Goal: Task Accomplishment & Management: Manage account settings

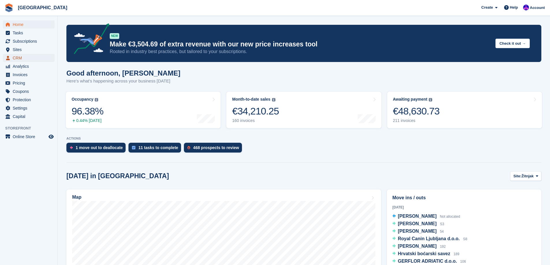
click at [24, 58] on span "CRM" at bounding box center [30, 58] width 35 height 8
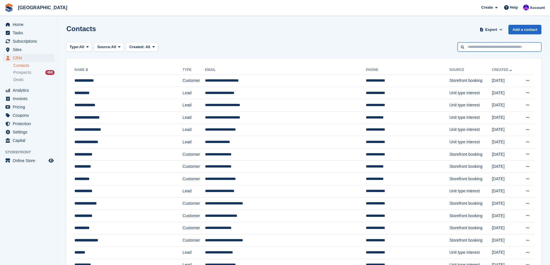
click at [484, 48] on input "text" at bounding box center [499, 47] width 84 height 10
type input "*****"
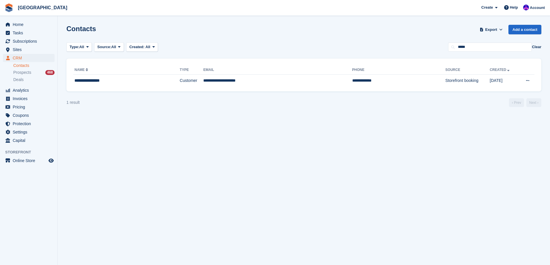
click at [294, 71] on th "Email" at bounding box center [277, 70] width 149 height 9
click at [296, 75] on td "**********" at bounding box center [277, 81] width 149 height 12
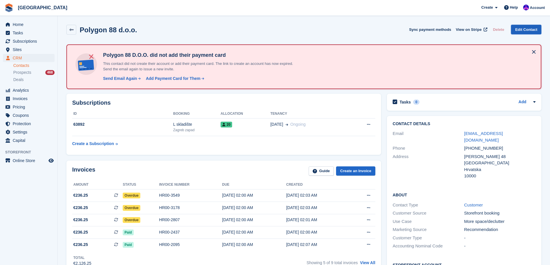
click at [533, 27] on link "Edit Contact" at bounding box center [526, 30] width 30 height 10
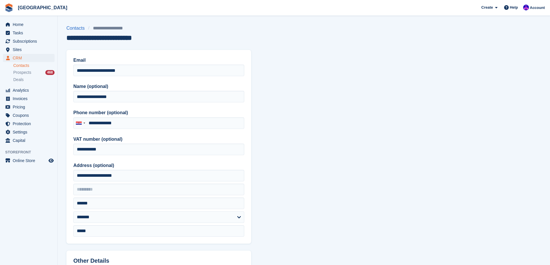
type input "**********"
drag, startPoint x: 144, startPoint y: 70, endPoint x: 70, endPoint y: 72, distance: 74.2
click at [70, 72] on div "**********" at bounding box center [158, 147] width 185 height 194
drag, startPoint x: 122, startPoint y: 73, endPoint x: 33, endPoint y: 83, distance: 89.4
click at [33, 83] on div "Home Tasks Subscriptions Subscriptions Subscriptions Price increases NEW Price …" at bounding box center [275, 246] width 550 height 492
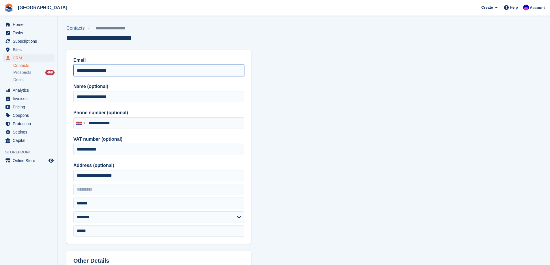
type input "**********"
click at [379, 147] on section "**********" at bounding box center [304, 246] width 492 height 492
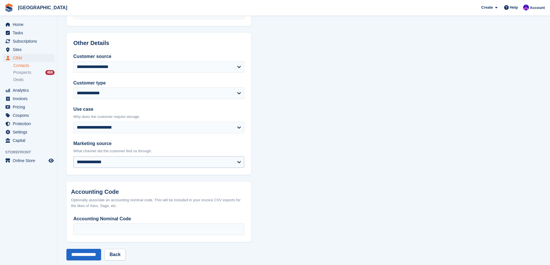
scroll to position [227, 0]
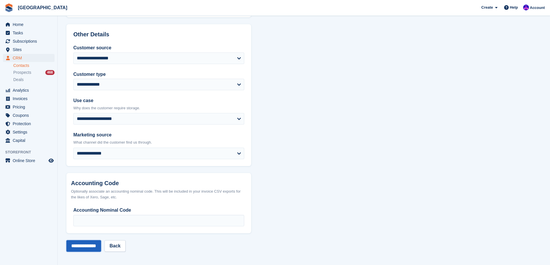
click at [92, 246] on input "**********" at bounding box center [83, 246] width 35 height 12
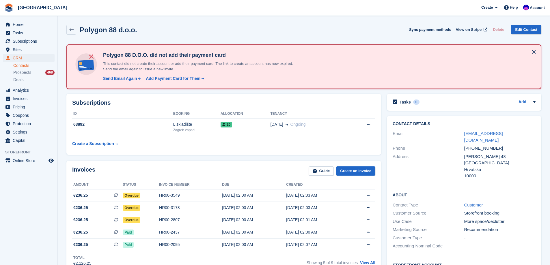
click at [338, 150] on div "Subscriptions ID Booking Allocation Tenancy 63892 L skladište Zagreb zapad 20 0…" at bounding box center [223, 124] width 315 height 61
click at [469, 29] on span "View on Stripe" at bounding box center [469, 30] width 26 height 6
click at [15, 100] on span "Invoices" at bounding box center [30, 99] width 35 height 8
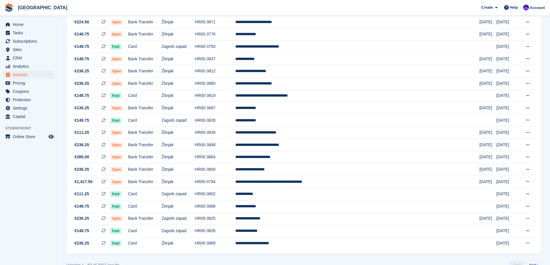
scroll to position [475, 0]
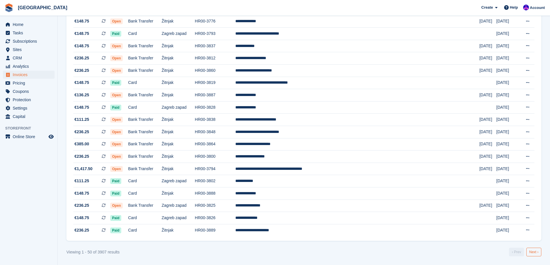
click at [536, 252] on link "Next ›" at bounding box center [533, 252] width 15 height 9
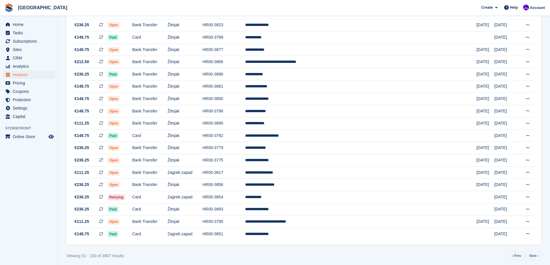
scroll to position [475, 0]
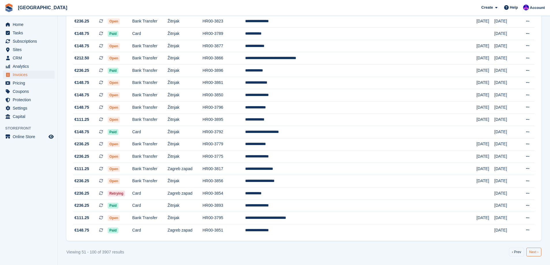
click at [531, 251] on link "Next ›" at bounding box center [533, 252] width 15 height 9
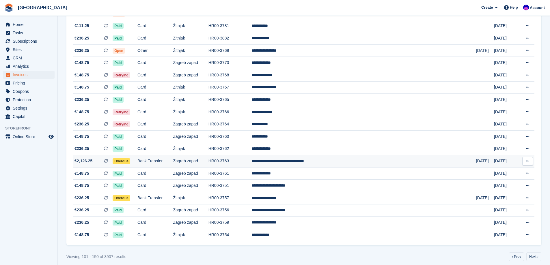
scroll to position [475, 0]
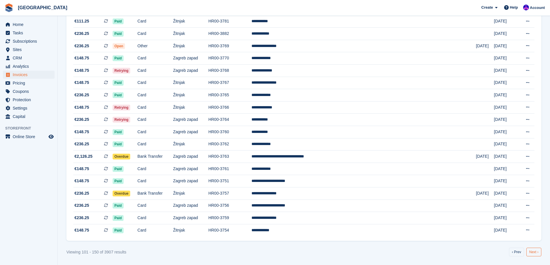
click at [530, 253] on link "Next ›" at bounding box center [533, 252] width 15 height 9
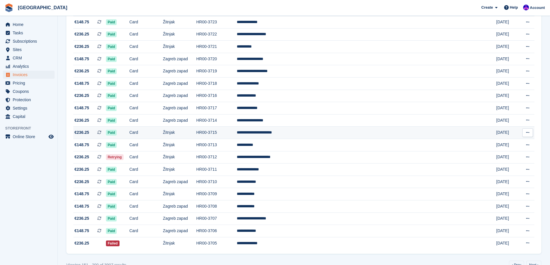
scroll to position [475, 0]
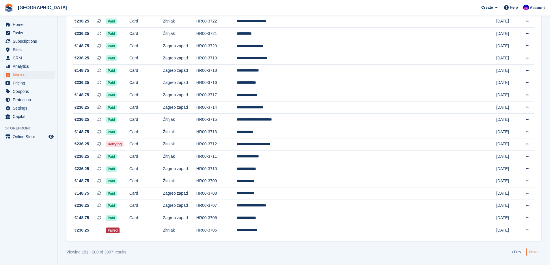
click at [537, 256] on link "Next ›" at bounding box center [533, 252] width 15 height 9
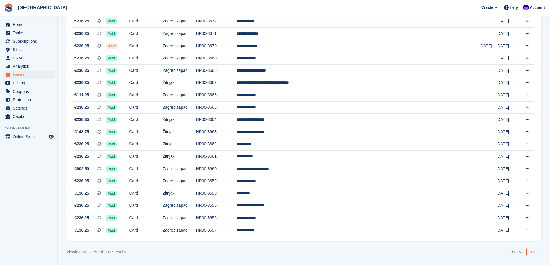
click at [537, 254] on link "Next ›" at bounding box center [533, 252] width 15 height 9
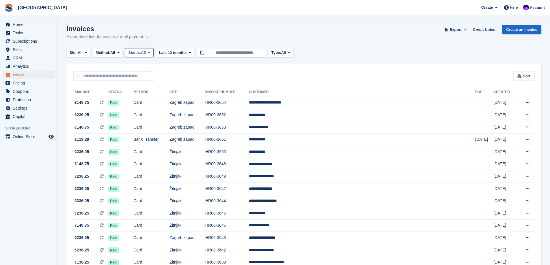
click at [141, 53] on span "Status:" at bounding box center [134, 53] width 13 height 6
click at [148, 98] on link "Open" at bounding box center [153, 97] width 50 height 10
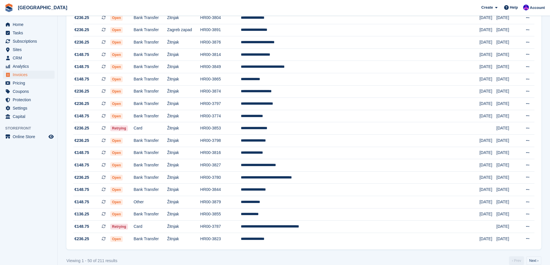
scroll to position [475, 0]
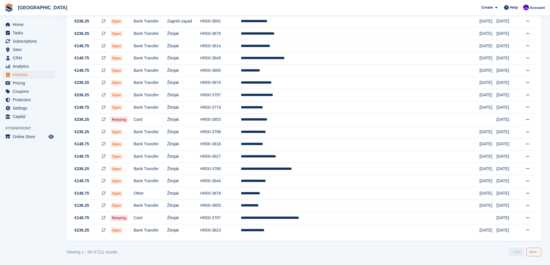
click at [533, 250] on link "Next ›" at bounding box center [533, 252] width 15 height 9
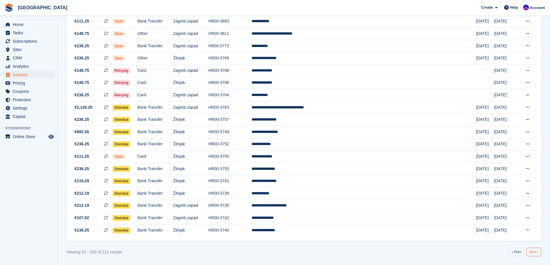
click at [533, 252] on link "Next ›" at bounding box center [533, 252] width 15 height 9
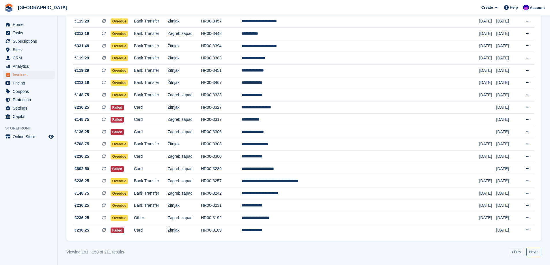
click at [533, 252] on link "Next ›" at bounding box center [533, 252] width 15 height 9
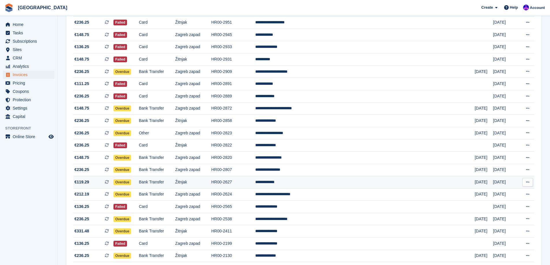
scroll to position [273, 0]
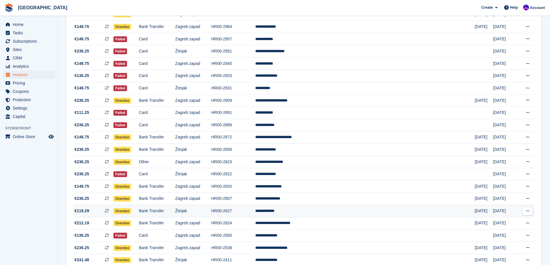
click at [343, 213] on td "**********" at bounding box center [364, 211] width 219 height 12
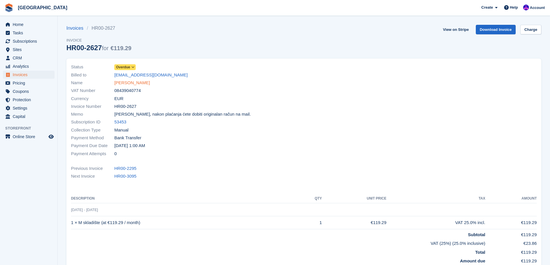
click at [137, 81] on link "[PERSON_NAME]" at bounding box center [131, 83] width 35 height 7
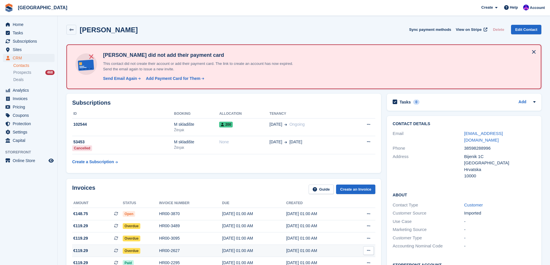
click at [159, 251] on div "HR00-2627" at bounding box center [190, 251] width 63 height 6
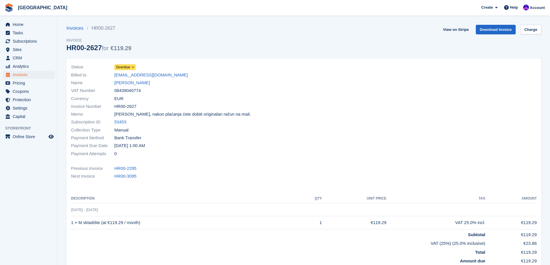
click at [131, 67] on icon at bounding box center [132, 67] width 3 height 3
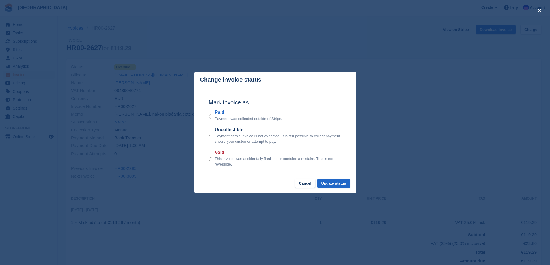
click at [212, 117] on div "Paid Payment was collected outside of Stripe." at bounding box center [275, 115] width 133 height 13
click at [335, 182] on button "Update status" at bounding box center [333, 184] width 33 height 10
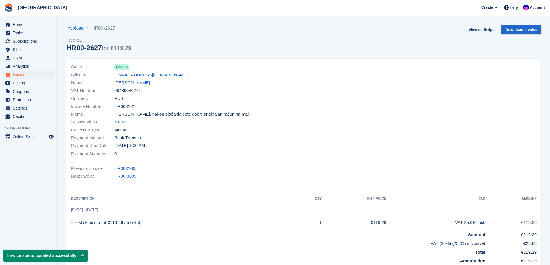
click at [136, 82] on link "[PERSON_NAME]" at bounding box center [131, 83] width 35 height 7
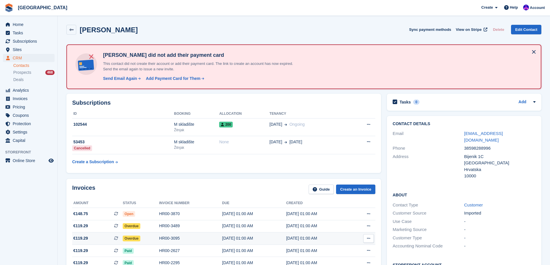
click at [142, 236] on div "Overdue" at bounding box center [141, 238] width 36 height 6
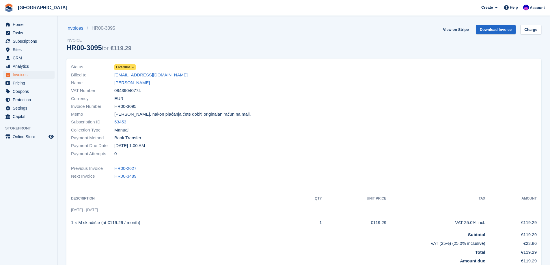
click at [128, 67] on span "Overdue" at bounding box center [123, 67] width 14 height 5
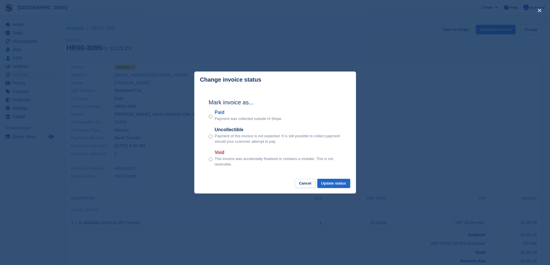
click at [212, 117] on div "Paid Payment was collected outside of Stripe." at bounding box center [275, 115] width 133 height 13
click at [334, 186] on button "Update status" at bounding box center [333, 184] width 33 height 10
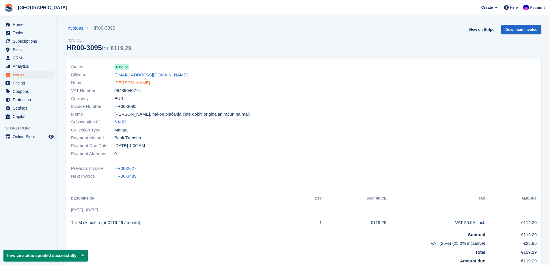
click at [131, 84] on link "Irena Pavačić" at bounding box center [131, 83] width 35 height 7
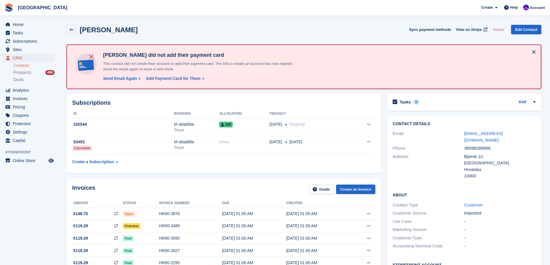
click at [26, 60] on span "CRM" at bounding box center [30, 58] width 35 height 8
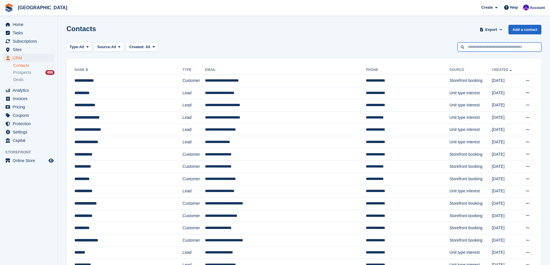
click at [489, 46] on input "text" at bounding box center [499, 47] width 84 height 10
type input "*********"
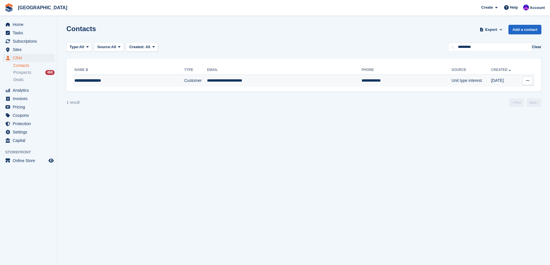
click at [209, 81] on td "**********" at bounding box center [284, 81] width 154 height 12
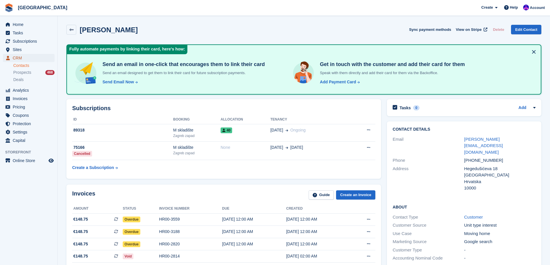
click at [32, 56] on span "CRM" at bounding box center [30, 58] width 35 height 8
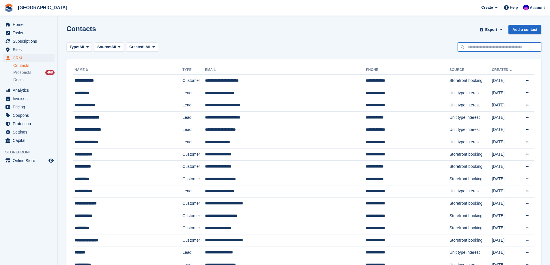
click at [467, 46] on input "text" at bounding box center [499, 47] width 84 height 10
type input "*******"
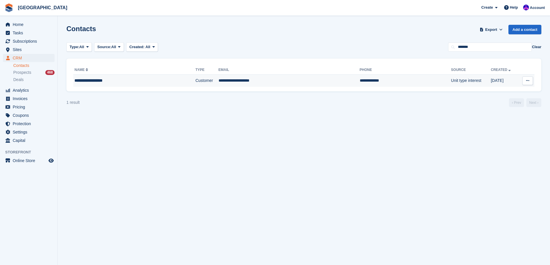
click at [302, 86] on td "**********" at bounding box center [288, 81] width 141 height 12
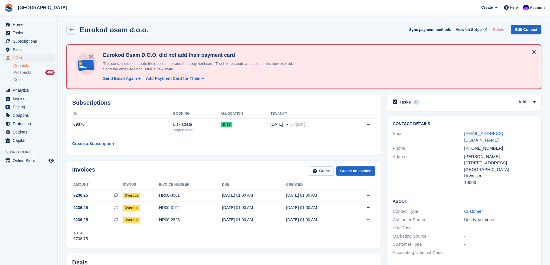
click at [20, 63] on li "Contacts" at bounding box center [35, 66] width 44 height 6
click at [20, 60] on span "CRM" at bounding box center [30, 58] width 35 height 8
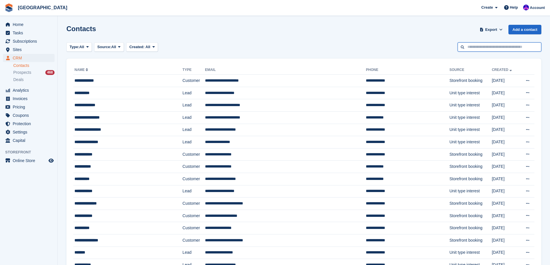
click at [488, 46] on input "text" at bounding box center [499, 47] width 84 height 10
type input "******"
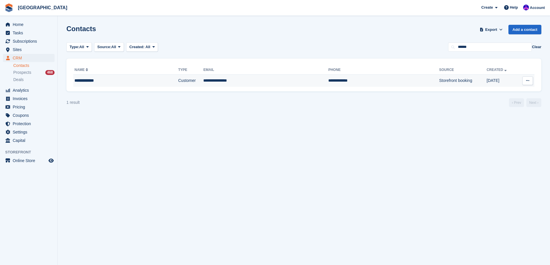
click at [104, 77] on td "**********" at bounding box center [125, 81] width 105 height 12
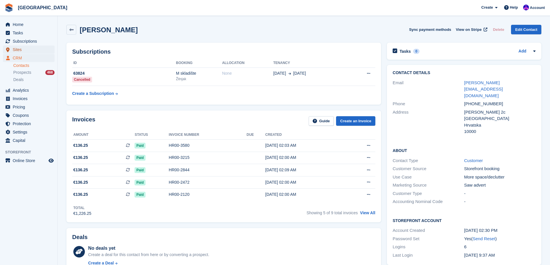
click at [21, 52] on span "Sites" at bounding box center [30, 50] width 35 height 8
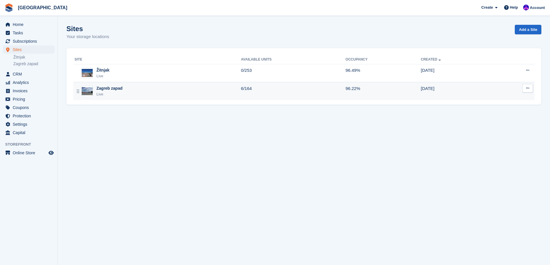
click at [117, 94] on div "Live" at bounding box center [109, 94] width 26 height 6
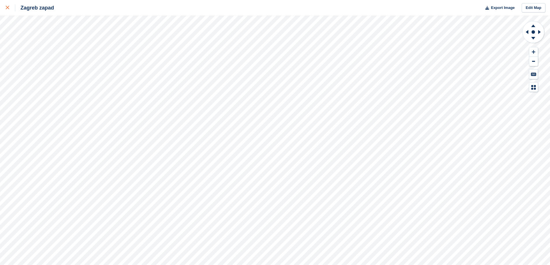
click at [6, 9] on icon at bounding box center [7, 7] width 3 height 3
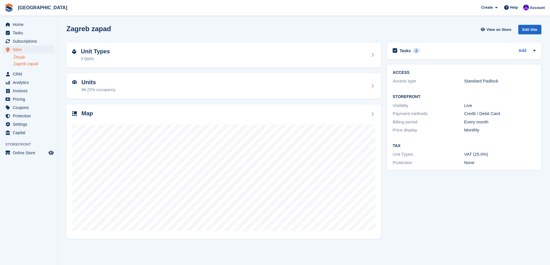
click at [29, 59] on link "Žitnjak" at bounding box center [33, 57] width 41 height 5
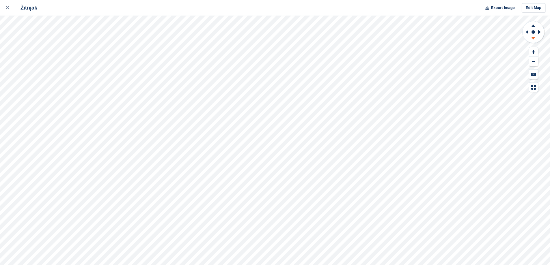
click at [535, 41] on icon at bounding box center [532, 38] width 15 height 7
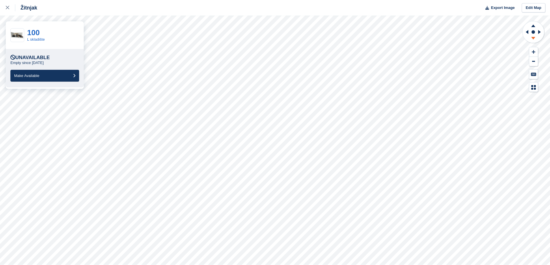
click at [532, 38] on icon at bounding box center [533, 38] width 4 height 3
click at [532, 39] on icon at bounding box center [532, 38] width 15 height 7
click at [536, 40] on icon at bounding box center [532, 38] width 15 height 7
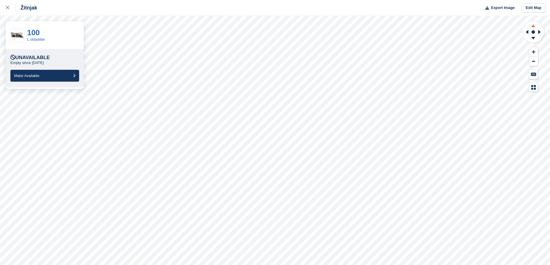
click at [532, 24] on icon at bounding box center [532, 24] width 15 height 7
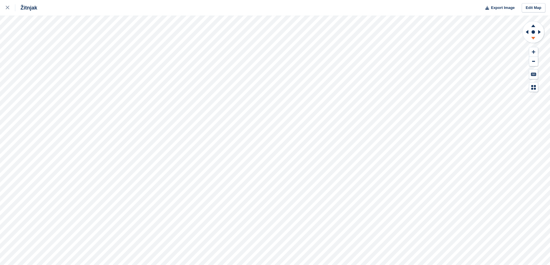
click at [536, 39] on icon at bounding box center [532, 38] width 15 height 7
click at [534, 28] on icon at bounding box center [532, 24] width 15 height 7
click at [536, 38] on icon at bounding box center [532, 38] width 15 height 7
click at [533, 29] on icon at bounding box center [532, 24] width 15 height 7
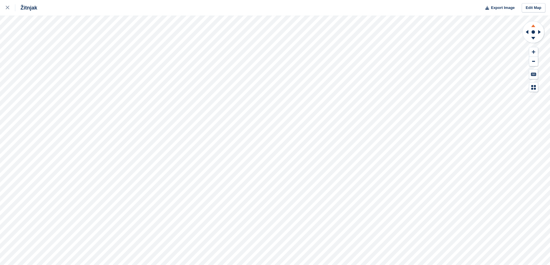
click at [533, 28] on icon at bounding box center [532, 24] width 15 height 7
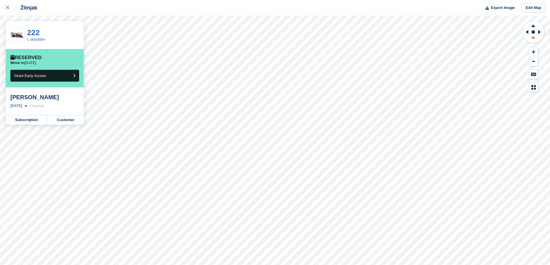
click at [533, 39] on icon at bounding box center [532, 38] width 15 height 7
click at [532, 37] on icon at bounding box center [532, 38] width 15 height 7
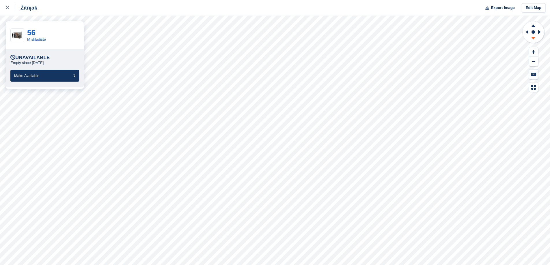
click at [536, 40] on icon at bounding box center [532, 38] width 15 height 7
click at [533, 27] on icon at bounding box center [533, 26] width 4 height 3
click at [535, 39] on icon at bounding box center [532, 38] width 15 height 7
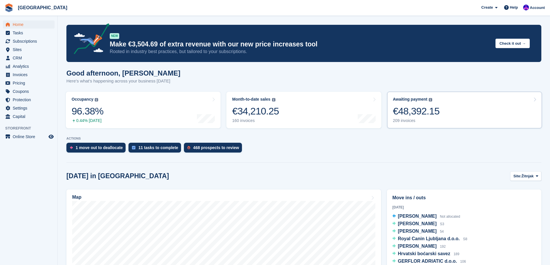
click at [406, 116] on div "€48,392.15" at bounding box center [416, 111] width 47 height 12
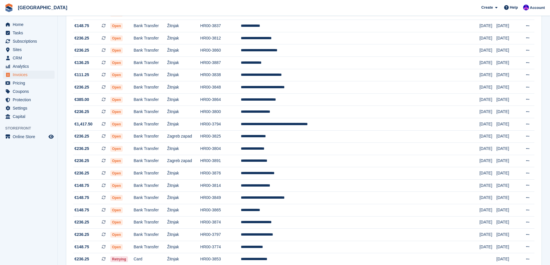
scroll to position [475, 0]
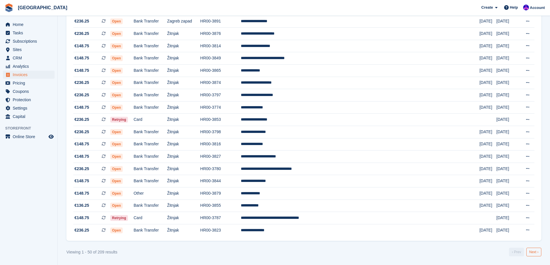
click at [541, 251] on link "Next ›" at bounding box center [533, 252] width 15 height 9
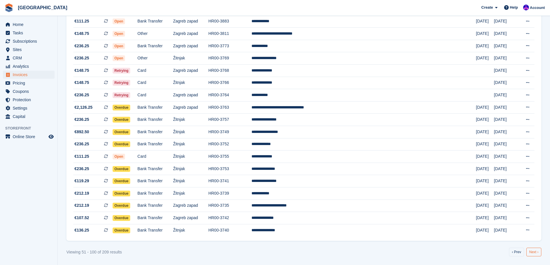
click at [536, 251] on link "Next ›" at bounding box center [533, 252] width 15 height 9
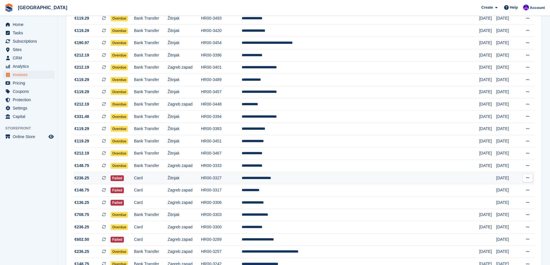
scroll to position [475, 0]
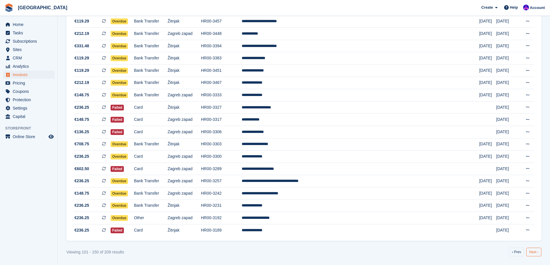
click at [529, 253] on link "Next ›" at bounding box center [533, 252] width 15 height 9
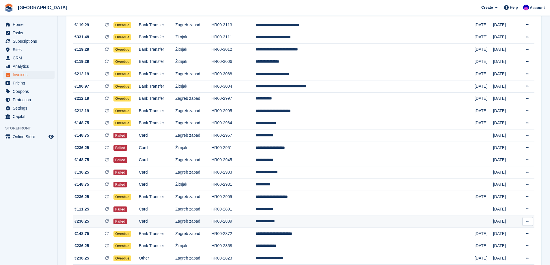
scroll to position [157, 0]
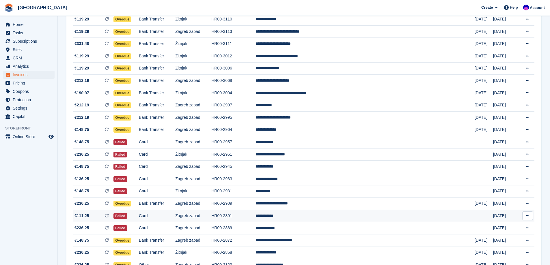
click at [323, 215] on td "**********" at bounding box center [364, 216] width 219 height 12
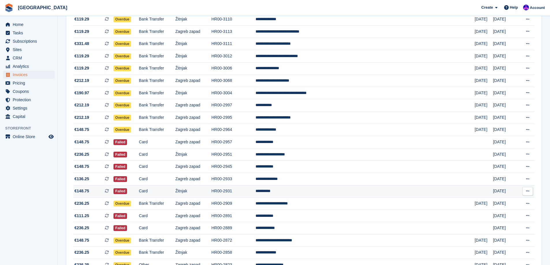
click at [255, 195] on td "HR00-2931" at bounding box center [233, 191] width 44 height 12
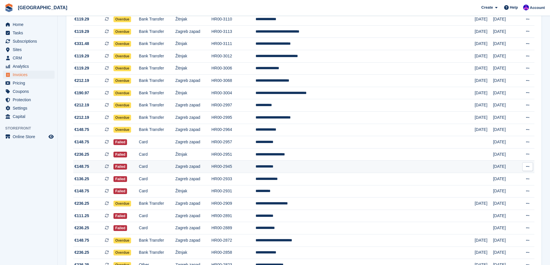
click at [255, 166] on td "HR00-2945" at bounding box center [233, 167] width 44 height 12
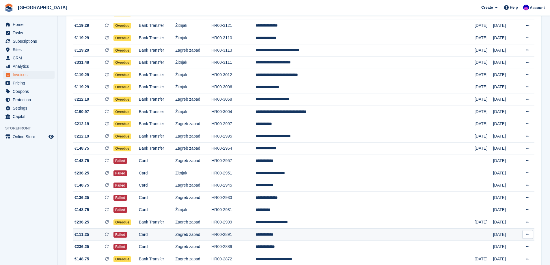
scroll to position [128, 0]
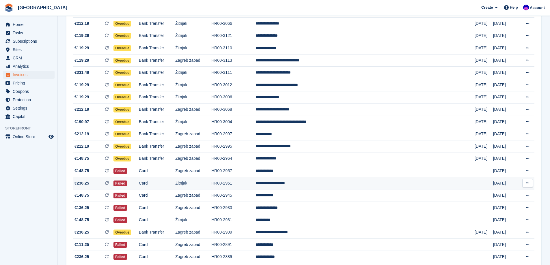
click at [211, 188] on td "Žitnjak" at bounding box center [193, 183] width 36 height 12
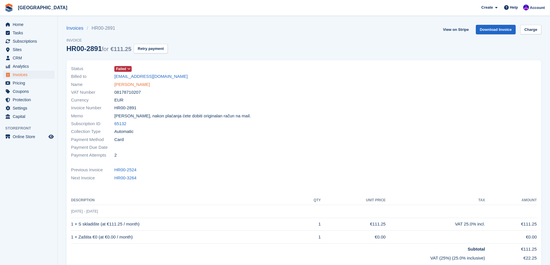
click at [130, 85] on link "Milana Vukša" at bounding box center [131, 84] width 35 height 7
click at [120, 87] on link "[PERSON_NAME]" at bounding box center [131, 84] width 35 height 7
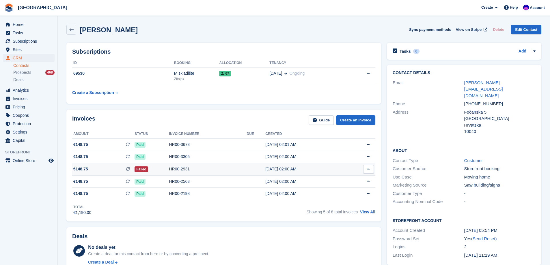
click at [247, 172] on td at bounding box center [256, 169] width 19 height 12
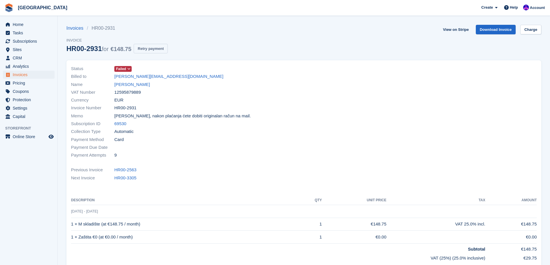
click at [157, 51] on button "Retry payment" at bounding box center [151, 49] width 34 height 10
click at [304, 22] on section "Invoices HR00-2931 Invoice HR00-2931 for €148.75 Retrying... View on Stripe Dow…" at bounding box center [304, 181] width 492 height 363
click at [130, 83] on link "[PERSON_NAME]" at bounding box center [131, 84] width 35 height 7
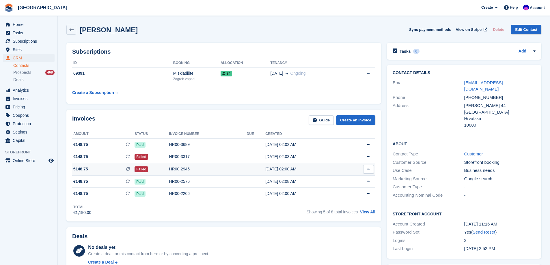
click at [185, 171] on div "HR00-2945" at bounding box center [208, 169] width 78 height 6
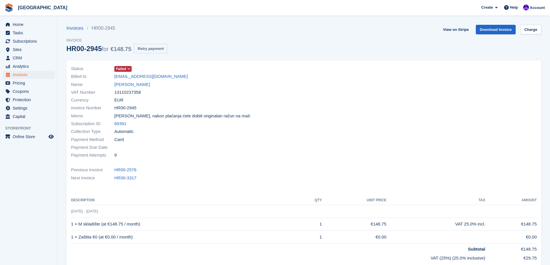
click at [152, 49] on button "Retry payment" at bounding box center [151, 49] width 34 height 10
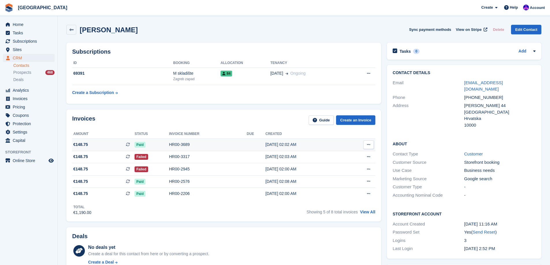
click at [176, 147] on div "HR00-3689" at bounding box center [208, 145] width 78 height 6
click at [201, 160] on td "HR00-3317" at bounding box center [208, 157] width 78 height 12
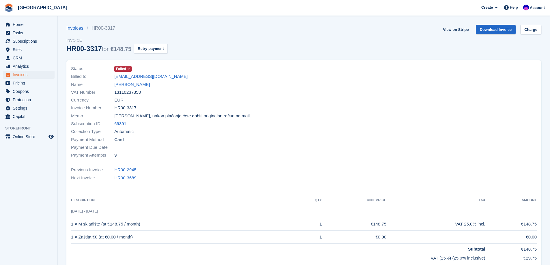
click at [146, 53] on div "Invoices HR00-3317 Invoice HR00-3317 for €148.75 Retry payment" at bounding box center [116, 42] width 101 height 35
click at [146, 52] on button "Retry payment" at bounding box center [151, 49] width 34 height 10
click at [141, 85] on link "DELTA CARGO j.d.o.o." at bounding box center [136, 84] width 44 height 7
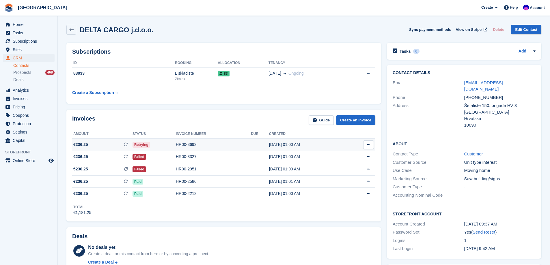
click at [215, 145] on div "HR00-3693" at bounding box center [213, 145] width 75 height 6
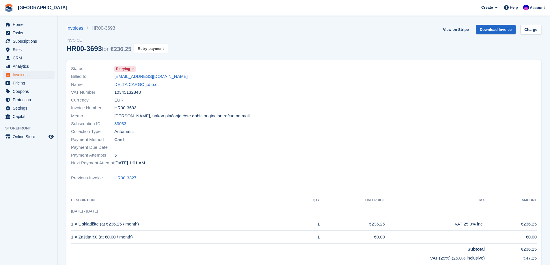
drag, startPoint x: 159, startPoint y: 51, endPoint x: 306, endPoint y: 19, distance: 150.0
click at [159, 51] on button "Retry payment" at bounding box center [151, 49] width 34 height 10
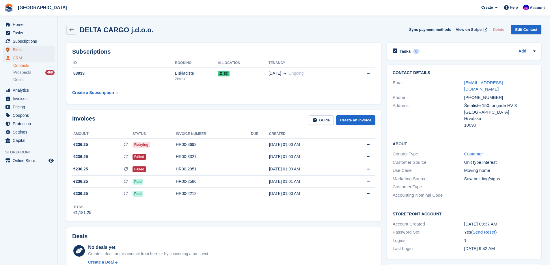
click at [13, 48] on span "Sites" at bounding box center [30, 50] width 35 height 8
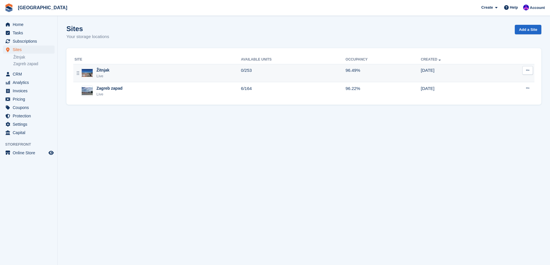
click at [131, 76] on div "Žitnjak Live" at bounding box center [157, 73] width 167 height 12
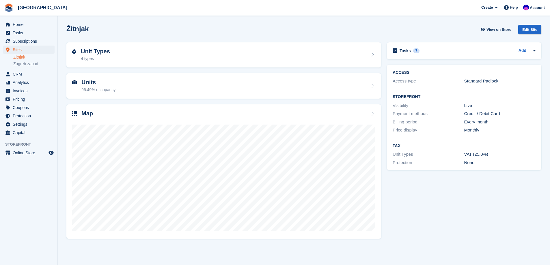
click at [120, 117] on div "Map" at bounding box center [223, 114] width 303 height 8
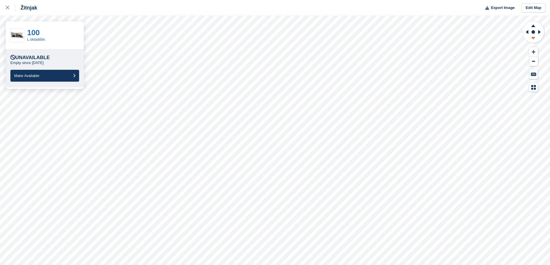
click at [535, 41] on icon at bounding box center [532, 38] width 15 height 7
click at [533, 26] on icon at bounding box center [533, 26] width 4 height 3
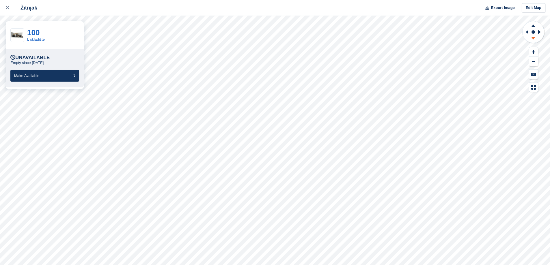
click at [533, 38] on icon at bounding box center [533, 38] width 4 height 3
click at [535, 28] on icon at bounding box center [532, 24] width 15 height 7
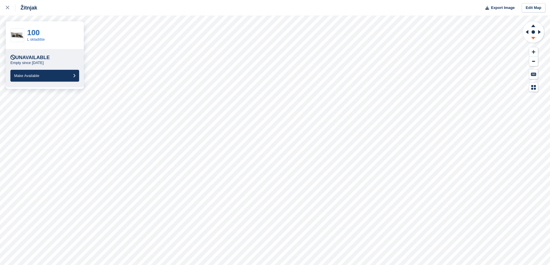
click at [533, 37] on icon at bounding box center [532, 38] width 15 height 7
click at [533, 38] on icon at bounding box center [533, 38] width 4 height 3
click at [12, 8] on div at bounding box center [11, 7] width 10 height 7
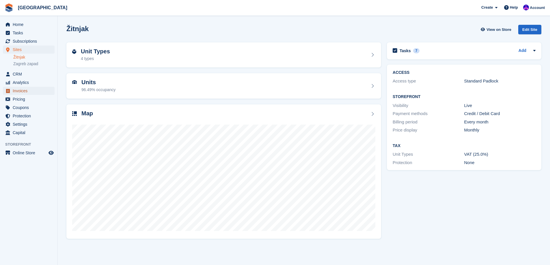
click at [20, 91] on span "Invoices" at bounding box center [30, 91] width 35 height 8
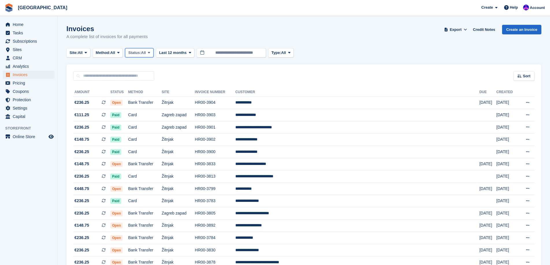
click at [150, 55] on icon at bounding box center [149, 53] width 2 height 4
click at [150, 93] on link "Open" at bounding box center [153, 97] width 50 height 10
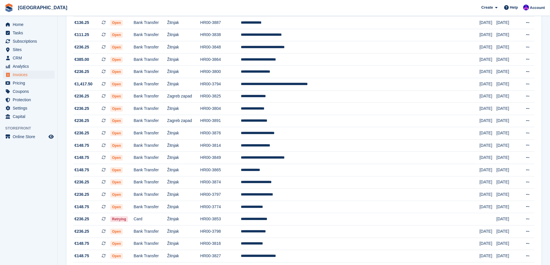
scroll to position [475, 0]
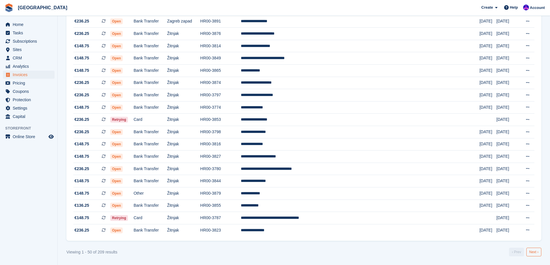
click at [529, 251] on link "Next ›" at bounding box center [533, 252] width 15 height 9
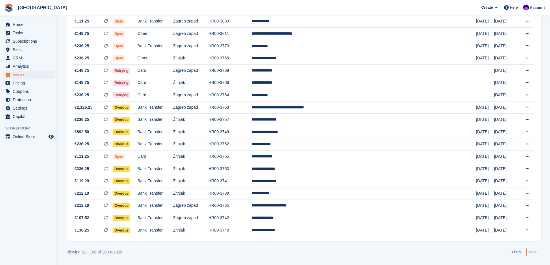
click at [532, 251] on link "Next ›" at bounding box center [533, 252] width 15 height 9
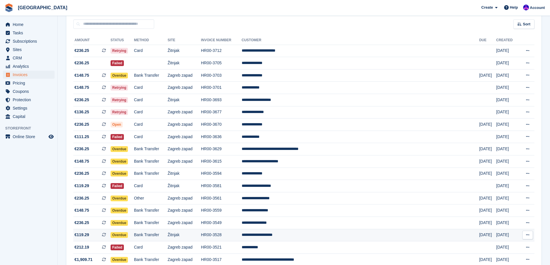
scroll to position [42, 0]
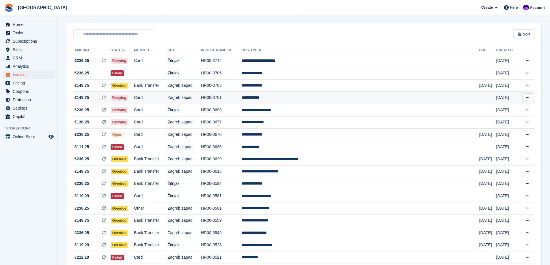
click at [315, 96] on td "**********" at bounding box center [360, 98] width 237 height 12
click at [310, 111] on td "**********" at bounding box center [360, 110] width 237 height 12
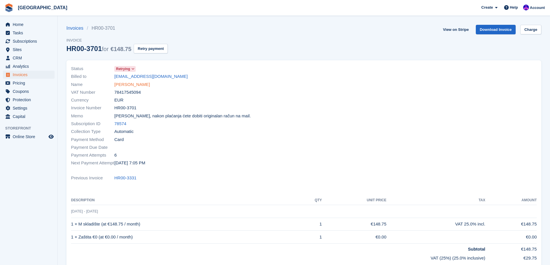
click at [138, 85] on link "[PERSON_NAME]" at bounding box center [131, 84] width 35 height 7
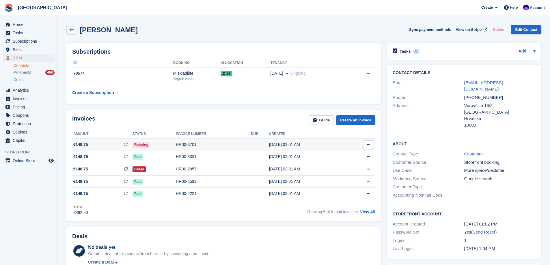
click at [315, 147] on div "[DATE] 02:01 AM" at bounding box center [307, 145] width 76 height 6
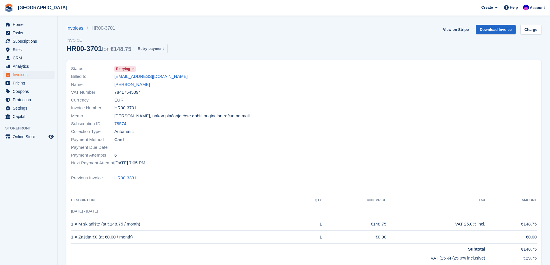
click at [156, 53] on button "Retry payment" at bounding box center [151, 49] width 34 height 10
click at [143, 88] on div "VAT Number 10345132848" at bounding box center [185, 92] width 229 height 8
click at [143, 87] on link "DELTA CARGO j.d.o.o." at bounding box center [136, 84] width 44 height 7
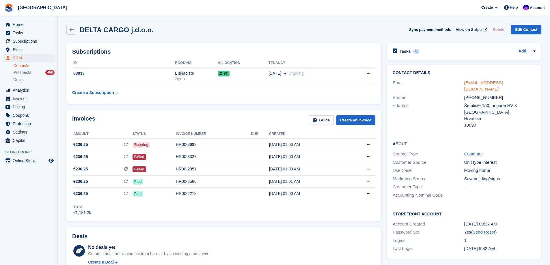
drag, startPoint x: 490, startPoint y: 87, endPoint x: 493, endPoint y: 81, distance: 6.1
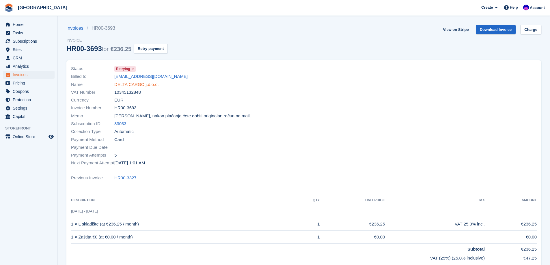
click at [141, 82] on link "DELTA CARGO j.d.o.o." at bounding box center [136, 84] width 44 height 7
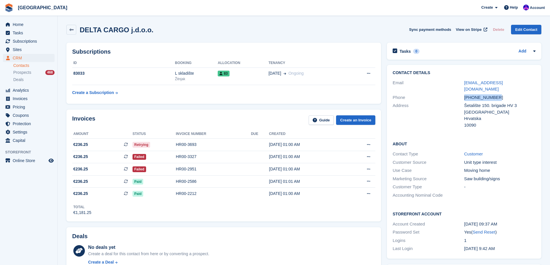
drag, startPoint x: 512, startPoint y: 91, endPoint x: 452, endPoint y: 88, distance: 59.2
click at [452, 93] on div "Phone +385914104567" at bounding box center [463, 97] width 143 height 8
click at [486, 94] on div "+385914104567" at bounding box center [499, 97] width 71 height 7
click at [487, 102] on div "Šetalište 150. brigade HV 3" at bounding box center [499, 105] width 71 height 7
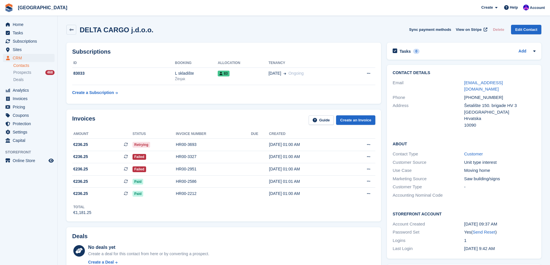
click at [506, 102] on div "Šetalište 150. brigade HV 3" at bounding box center [499, 105] width 71 height 7
click at [515, 102] on div "Šetalište 150. brigade HV 3" at bounding box center [499, 105] width 71 height 7
click at [512, 102] on div "Šetalište 150. brigade HV 3" at bounding box center [499, 105] width 71 height 7
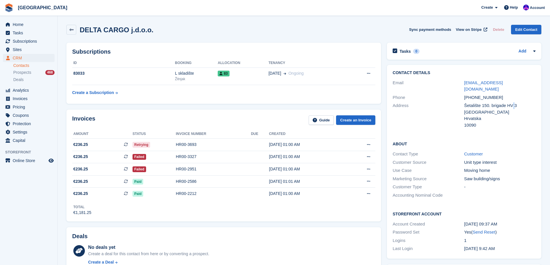
click at [512, 102] on div "Šetalište 150. brigade HV 3" at bounding box center [499, 105] width 71 height 7
click at [514, 102] on div "Šetalište 150. brigade HV 3" at bounding box center [499, 105] width 71 height 7
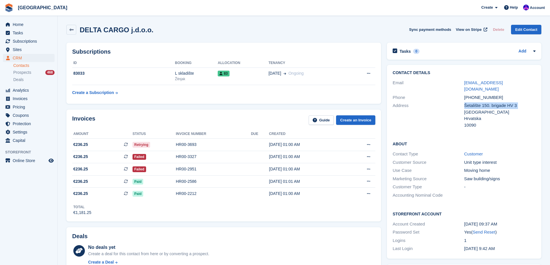
click at [499, 102] on div "Šetalište 150. brigade HV 3" at bounding box center [499, 105] width 71 height 7
click at [482, 102] on div "Šetalište 150. brigade HV 3" at bounding box center [499, 105] width 71 height 7
click at [477, 102] on div "Šetalište 150. brigade HV 3" at bounding box center [499, 105] width 71 height 7
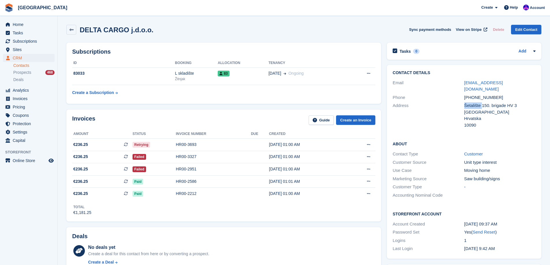
click at [477, 102] on div "Šetalište 150. brigade HV 3" at bounding box center [499, 105] width 71 height 7
click at [492, 102] on div "Šetalište 150. brigade HV 3" at bounding box center [499, 105] width 71 height 7
click at [484, 102] on div "Šetalište 150. brigade HV 3" at bounding box center [499, 105] width 71 height 7
click at [498, 102] on div "Šetalište 150. brigade HV 3" at bounding box center [499, 105] width 71 height 7
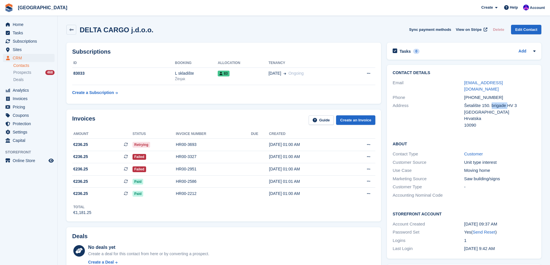
click at [498, 102] on div "Šetalište 150. brigade HV 3" at bounding box center [499, 105] width 71 height 7
click at [467, 109] on div "[GEOGRAPHIC_DATA]" at bounding box center [499, 112] width 71 height 7
click at [471, 109] on div "[GEOGRAPHIC_DATA]" at bounding box center [499, 112] width 71 height 7
click at [473, 115] on div "Hrvatska" at bounding box center [499, 118] width 71 height 7
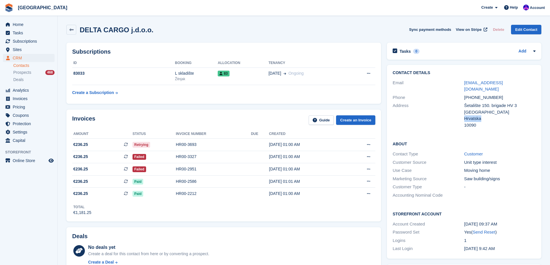
click at [473, 115] on div "Hrvatska" at bounding box center [499, 118] width 71 height 7
click at [474, 122] on div "10090" at bounding box center [499, 125] width 71 height 7
click at [439, 115] on div "Address" at bounding box center [427, 115] width 71 height 26
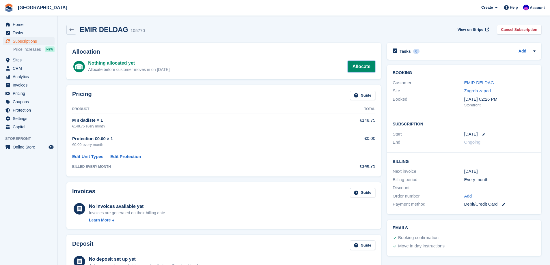
click at [365, 65] on link "Allocate" at bounding box center [361, 67] width 28 height 12
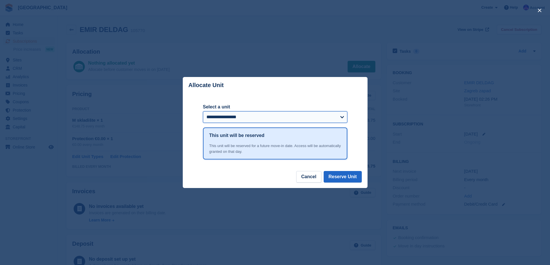
click at [255, 120] on select "**********" at bounding box center [275, 117] width 144 height 12
select select "*****"
click at [203, 112] on select "**********" at bounding box center [275, 117] width 144 height 12
click at [339, 177] on button "Reserve Unit" at bounding box center [342, 177] width 38 height 12
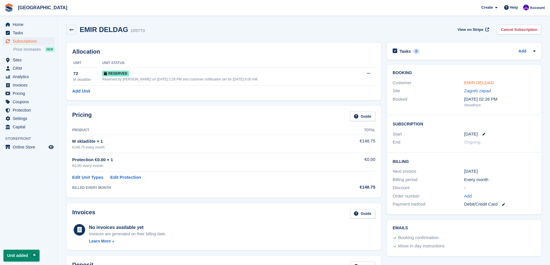
click at [481, 81] on link "EMIR DELDAG" at bounding box center [479, 82] width 30 height 5
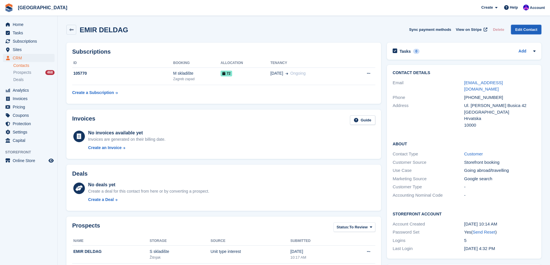
click at [526, 29] on link "Edit Contact" at bounding box center [526, 30] width 30 height 10
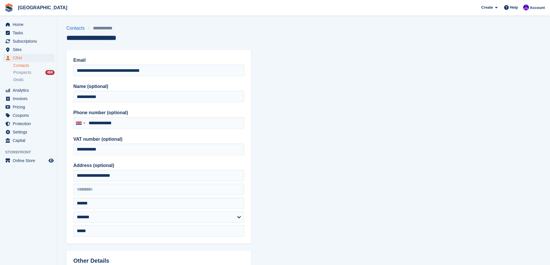
type input "**********"
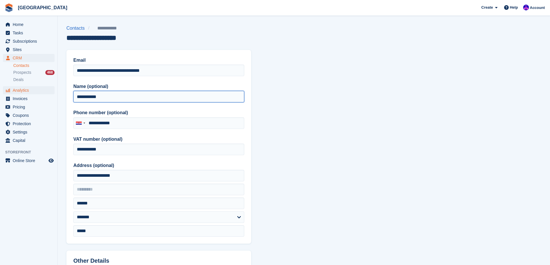
drag, startPoint x: 124, startPoint y: 99, endPoint x: 36, endPoint y: 94, distance: 88.7
click at [36, 94] on div "Home Tasks Subscriptions Subscriptions Subscriptions Price increases NEW Price …" at bounding box center [275, 246] width 550 height 492
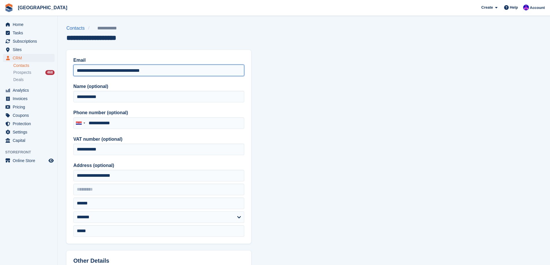
drag, startPoint x: 171, startPoint y: 73, endPoint x: 68, endPoint y: 73, distance: 103.6
click at [68, 73] on div "**********" at bounding box center [158, 147] width 185 height 194
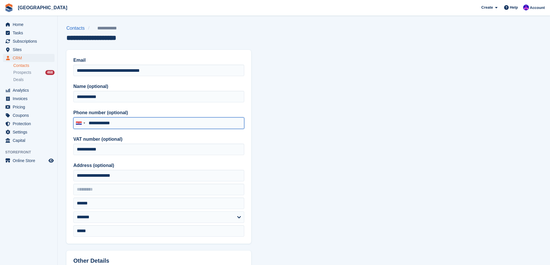
drag, startPoint x: 143, startPoint y: 121, endPoint x: 92, endPoint y: 120, distance: 51.1
click at [92, 120] on input "**********" at bounding box center [158, 123] width 171 height 12
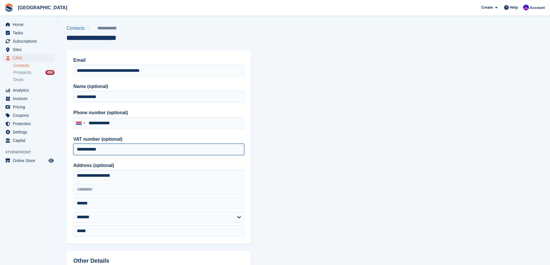
click at [119, 150] on input "**********" at bounding box center [158, 150] width 171 height 12
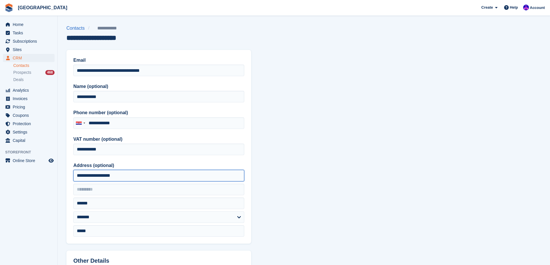
drag, startPoint x: 121, startPoint y: 175, endPoint x: 53, endPoint y: 177, distance: 67.9
click at [53, 177] on div "Home Tasks Subscriptions Subscriptions Subscriptions Price increases NEW Price …" at bounding box center [275, 246] width 550 height 492
click at [118, 175] on input "**********" at bounding box center [158, 176] width 171 height 12
click at [107, 177] on input "**********" at bounding box center [158, 176] width 171 height 12
click at [107, 176] on input "**********" at bounding box center [158, 176] width 171 height 12
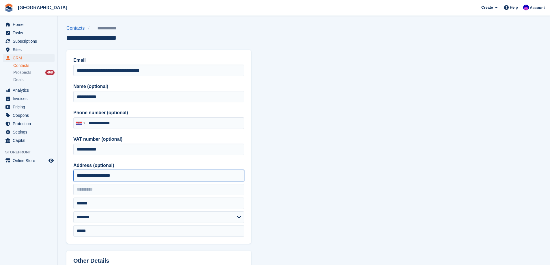
paste input "text"
type input "**********"
click at [272, 144] on section "**********" at bounding box center [304, 246] width 492 height 492
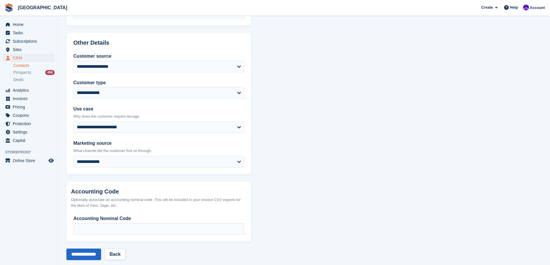
scroll to position [227, 0]
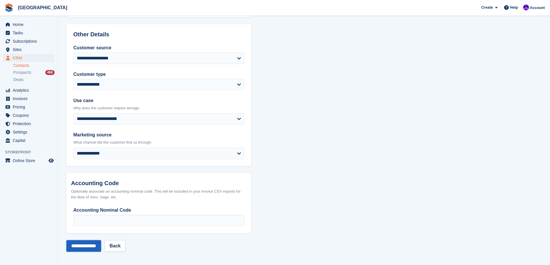
click at [91, 252] on input "**********" at bounding box center [83, 246] width 35 height 12
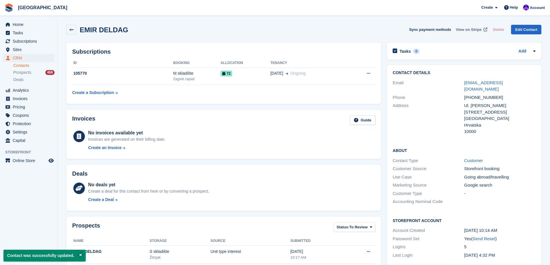
click at [469, 29] on span "View on Stripe" at bounding box center [469, 30] width 26 height 6
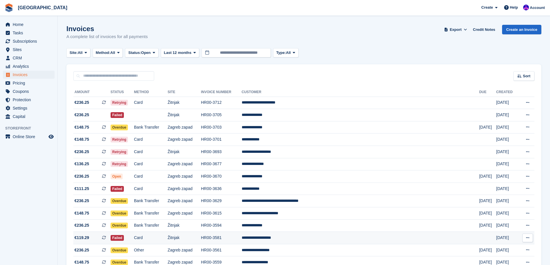
click at [238, 239] on td "HR00-3581" at bounding box center [221, 238] width 41 height 12
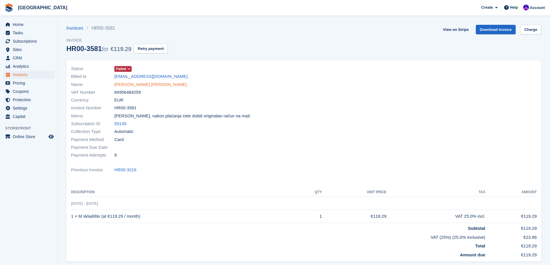
click at [125, 85] on link "[PERSON_NAME] [PERSON_NAME]" at bounding box center [150, 84] width 72 height 7
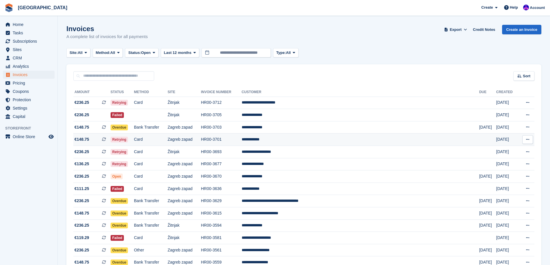
click at [159, 142] on td "Card" at bounding box center [151, 140] width 34 height 12
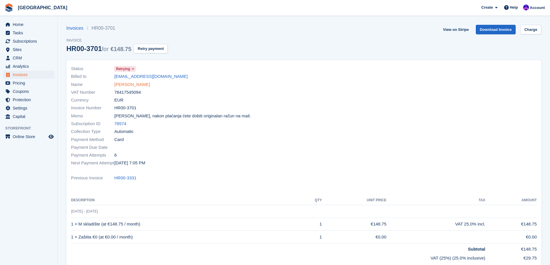
click at [136, 83] on link "[PERSON_NAME]" at bounding box center [131, 84] width 35 height 7
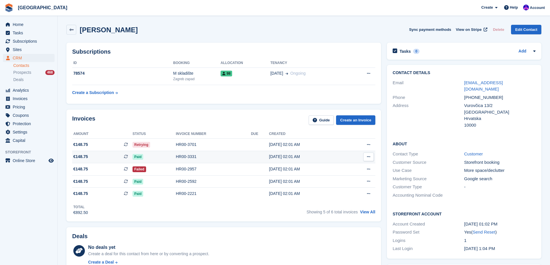
click at [185, 159] on div "HR00-3331" at bounding box center [213, 157] width 75 height 6
click at [194, 145] on div "HR00-3701" at bounding box center [213, 145] width 75 height 6
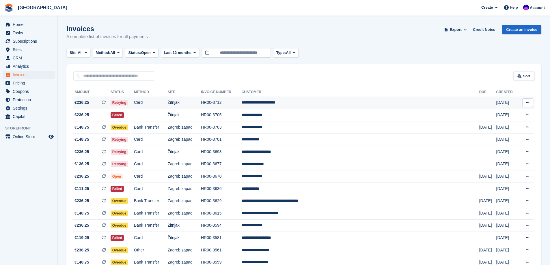
click at [242, 106] on td "HR00-3712" at bounding box center [221, 103] width 41 height 12
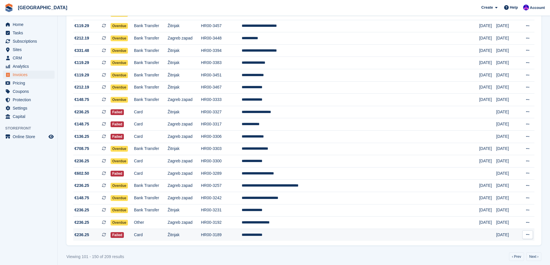
scroll to position [475, 0]
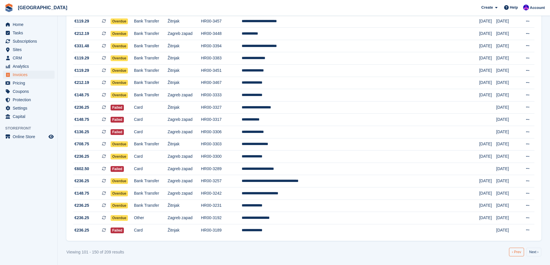
click at [520, 254] on link "‹ Prev" at bounding box center [516, 252] width 15 height 9
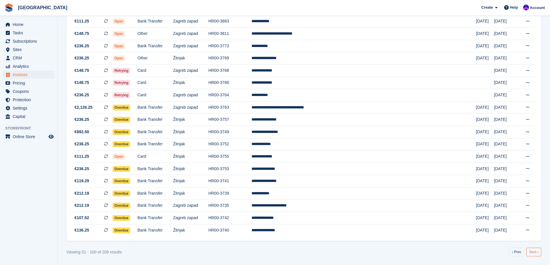
click at [529, 253] on link "Next ›" at bounding box center [533, 252] width 15 height 9
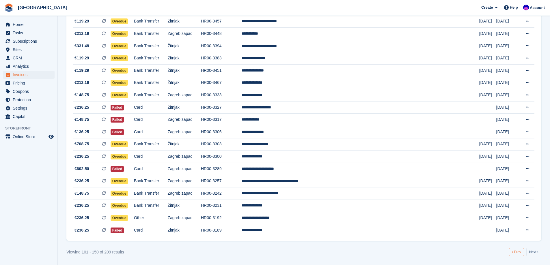
click at [515, 252] on link "‹ Prev" at bounding box center [516, 252] width 15 height 9
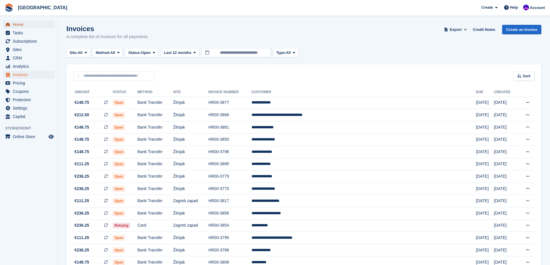
click at [24, 24] on span "Home" at bounding box center [30, 24] width 35 height 8
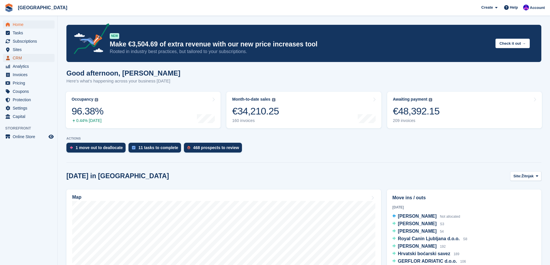
click at [25, 59] on span "CRM" at bounding box center [30, 58] width 35 height 8
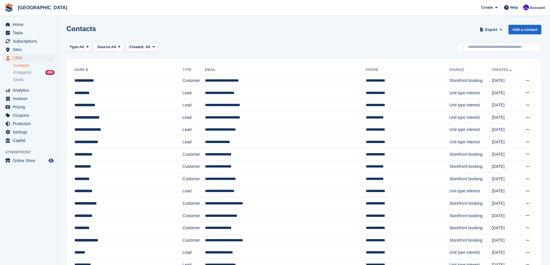
click at [486, 48] on input "text" at bounding box center [499, 47] width 84 height 10
type input "*****"
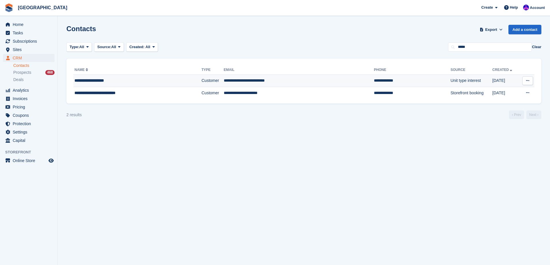
click at [201, 82] on td "Customer" at bounding box center [212, 81] width 22 height 12
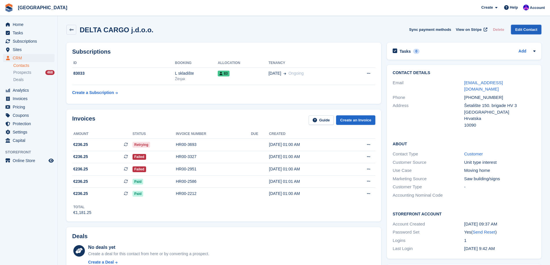
click at [523, 30] on link "Edit Contact" at bounding box center [526, 30] width 30 height 10
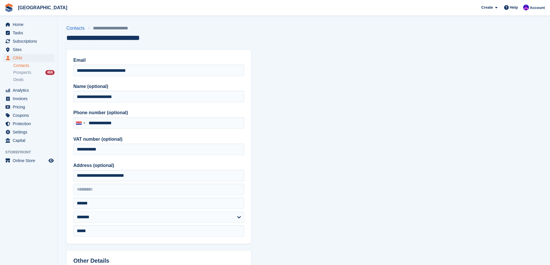
type input "**********"
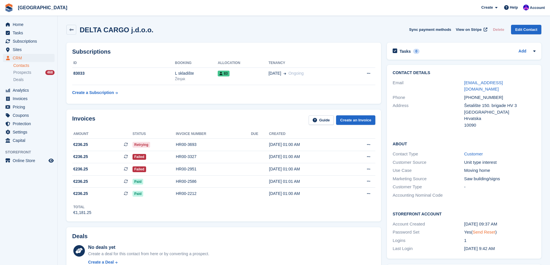
click at [487, 230] on link "Send Reset" at bounding box center [483, 232] width 23 height 5
click at [33, 70] on link "Prospects 468" at bounding box center [33, 73] width 41 height 6
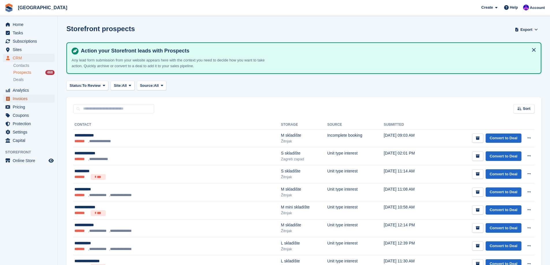
click at [27, 98] on span "Invoices" at bounding box center [30, 99] width 35 height 8
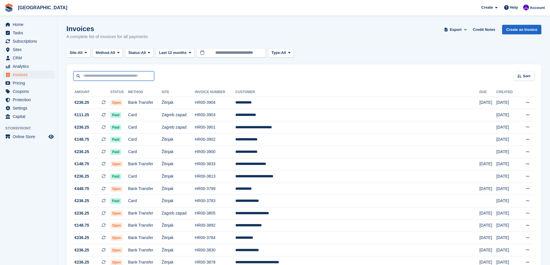
click at [106, 74] on input "text" at bounding box center [113, 76] width 81 height 10
type input "*****"
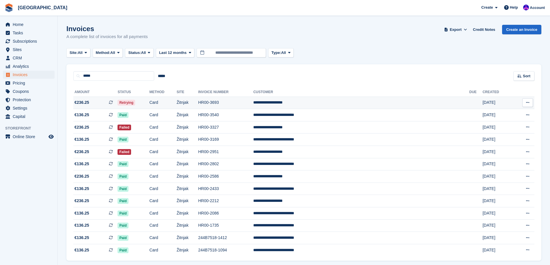
click at [149, 104] on td "Retrying" at bounding box center [133, 103] width 32 height 12
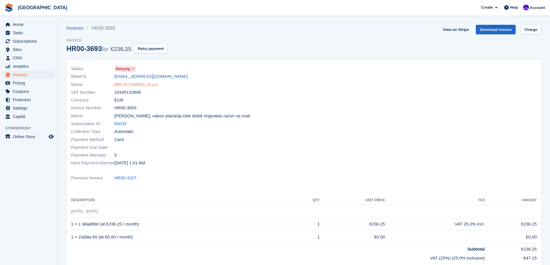
click at [131, 87] on link "DELTA CARGO j.d.o.o." at bounding box center [136, 84] width 44 height 7
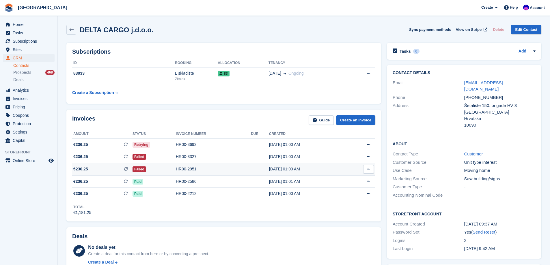
click at [179, 165] on td "HR00-2951" at bounding box center [213, 169] width 75 height 12
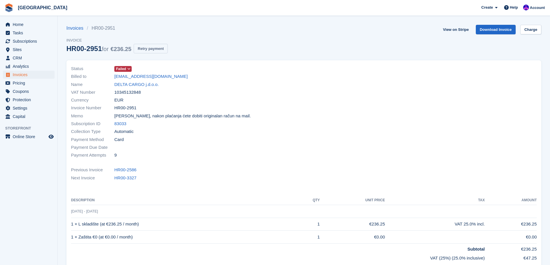
click at [155, 46] on button "Retry payment" at bounding box center [151, 49] width 34 height 10
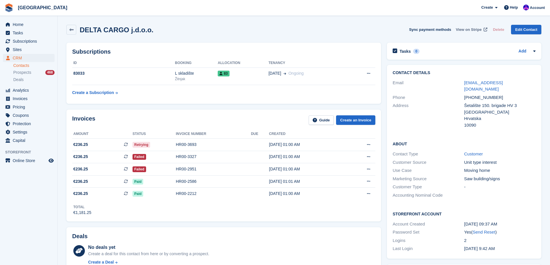
click at [468, 30] on span "View on Stripe" at bounding box center [469, 30] width 26 height 6
click at [172, 170] on div "Failed" at bounding box center [153, 169] width 43 height 6
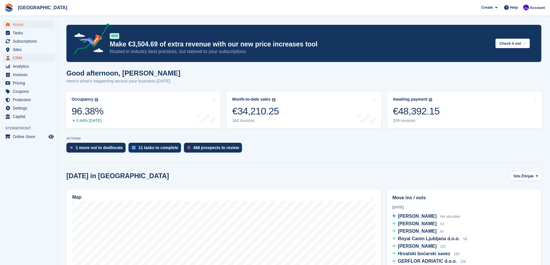
click at [27, 59] on span "CRM" at bounding box center [30, 58] width 35 height 8
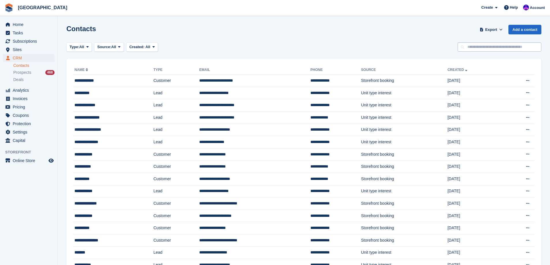
click at [476, 48] on input "text" at bounding box center [499, 47] width 84 height 10
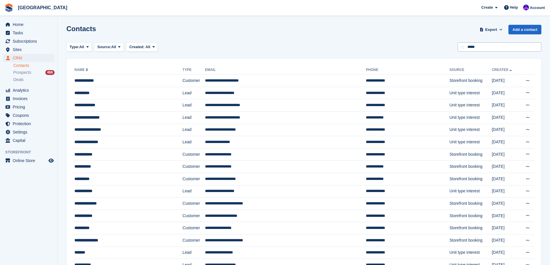
type input "*****"
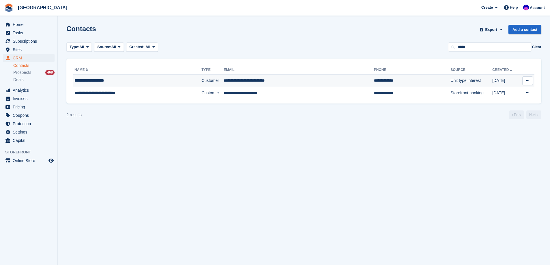
click at [205, 85] on td "Customer" at bounding box center [212, 81] width 22 height 12
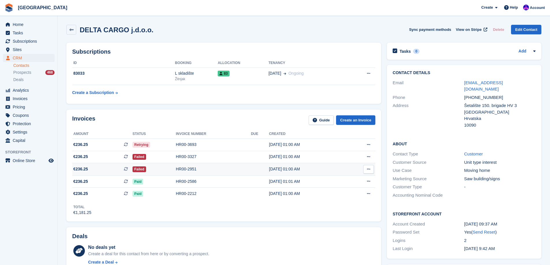
click at [181, 168] on div "HR00-2951" at bounding box center [213, 169] width 75 height 6
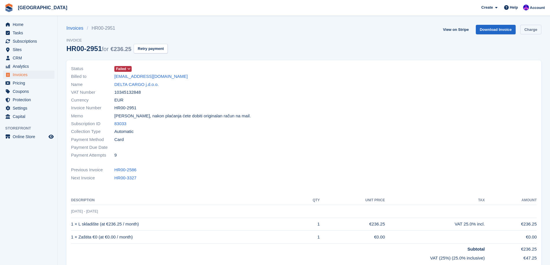
click at [527, 33] on link "Charge" at bounding box center [530, 30] width 21 height 10
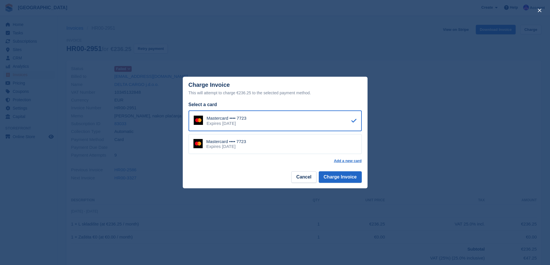
click at [284, 148] on div "Mastercard •••• 7723 Expires June 2027" at bounding box center [274, 144] width 173 height 20
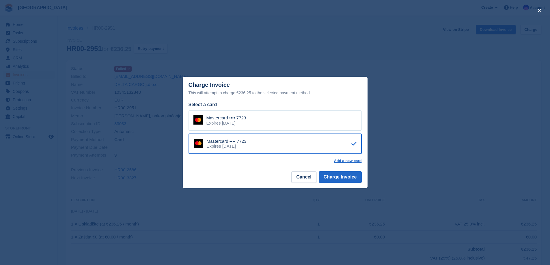
click at [258, 179] on footer "Cancel Charge Invoice" at bounding box center [275, 179] width 185 height 18
click at [309, 180] on button "Cancel" at bounding box center [303, 177] width 25 height 12
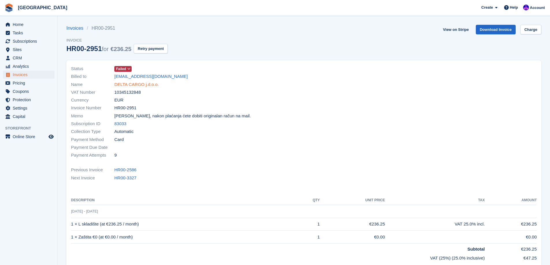
click at [129, 83] on link "DELTA CARGO j.d.o.o." at bounding box center [136, 84] width 44 height 7
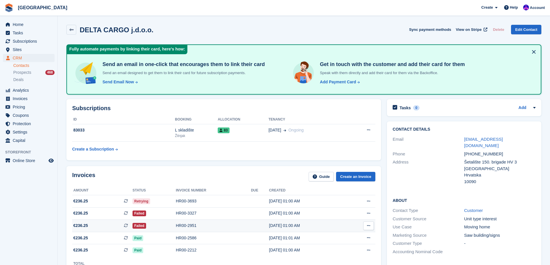
click at [162, 221] on td "Failed" at bounding box center [153, 226] width 43 height 12
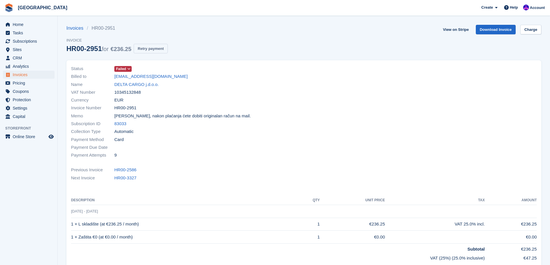
click at [160, 51] on button "Retry payment" at bounding box center [151, 49] width 34 height 10
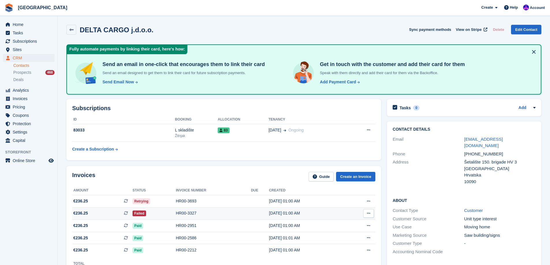
click at [172, 217] on td "Failed" at bounding box center [153, 213] width 43 height 12
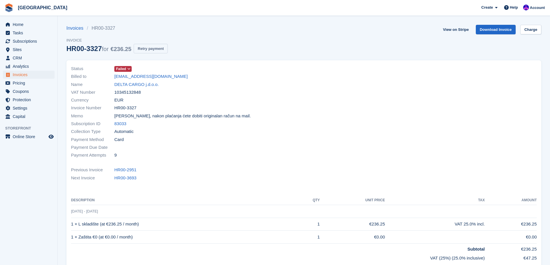
click at [151, 45] on button "Retry payment" at bounding box center [151, 49] width 34 height 10
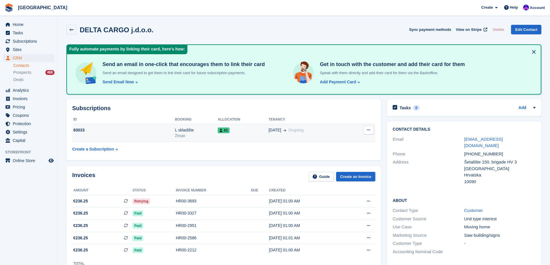
click at [296, 133] on td "25 Apr Ongoing" at bounding box center [308, 133] width 80 height 18
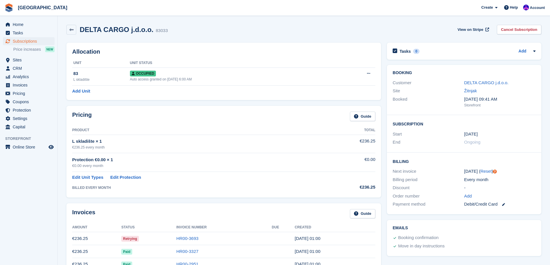
click at [506, 206] on div "Debit/Credit Card" at bounding box center [499, 204] width 71 height 7
click at [505, 206] on div "Debit/Credit Card" at bounding box center [499, 204] width 71 height 7
click at [505, 202] on link at bounding box center [501, 204] width 8 height 7
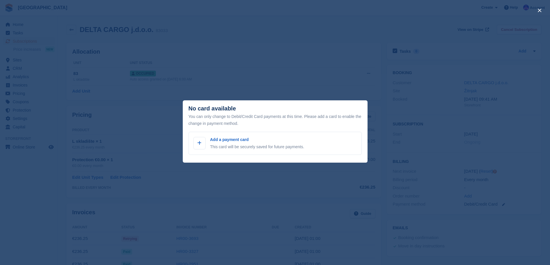
click at [498, 160] on div "close" at bounding box center [275, 132] width 550 height 265
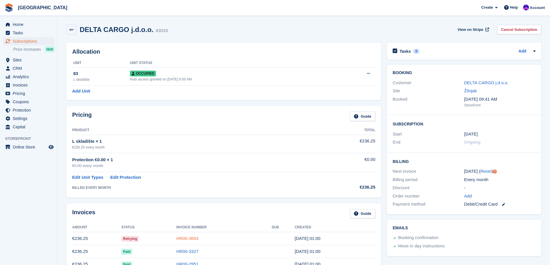
click at [193, 240] on link "HR00-3693" at bounding box center [187, 238] width 22 height 5
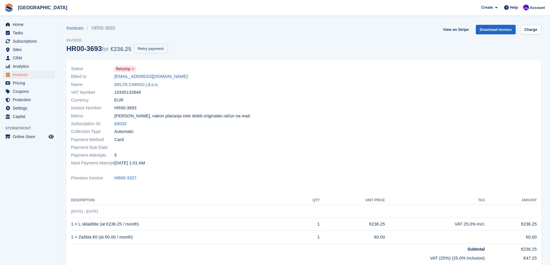
click at [155, 50] on button "Retry payment" at bounding box center [151, 49] width 34 height 10
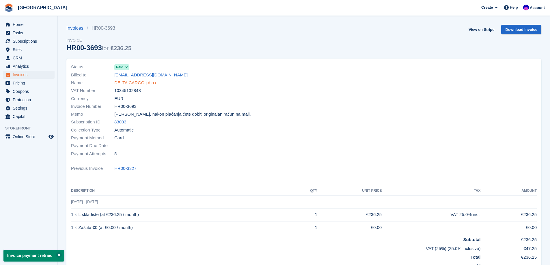
click at [143, 83] on link "DELTA CARGO j.d.o.o." at bounding box center [136, 83] width 44 height 7
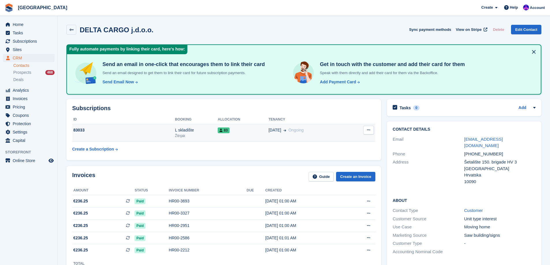
click at [218, 136] on td "83" at bounding box center [243, 133] width 51 height 18
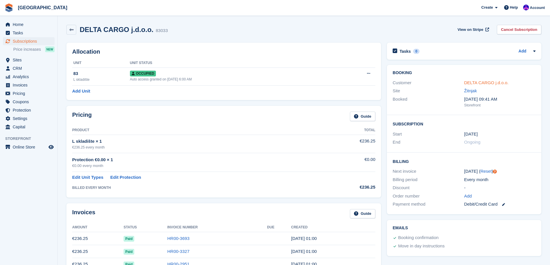
click at [475, 81] on link "DELTA CARGO j.d.o.o." at bounding box center [486, 82] width 44 height 5
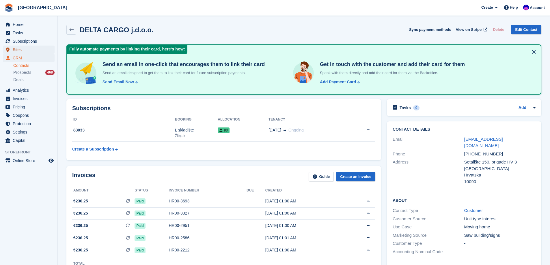
click at [19, 46] on span "Sites" at bounding box center [30, 50] width 35 height 8
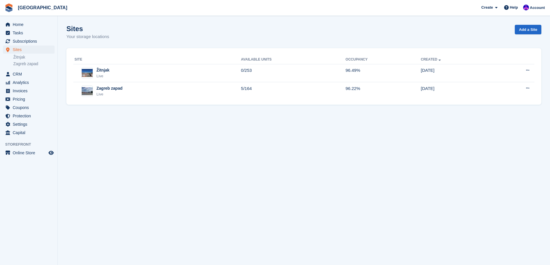
click at [36, 100] on span "Pricing" at bounding box center [30, 99] width 35 height 8
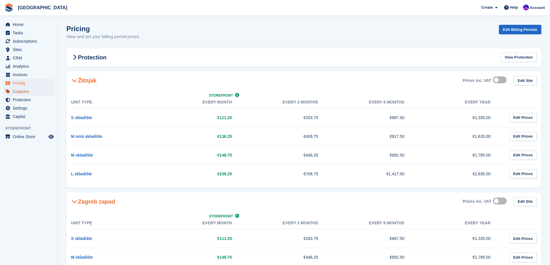
click at [36, 92] on span "Coupons" at bounding box center [30, 91] width 35 height 8
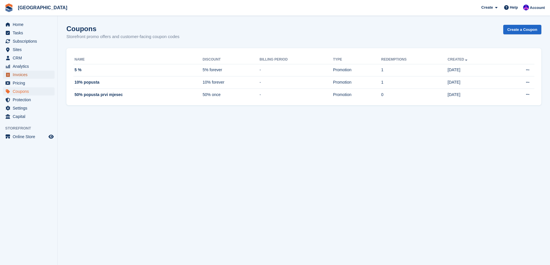
click at [31, 71] on span "Invoices" at bounding box center [30, 75] width 35 height 8
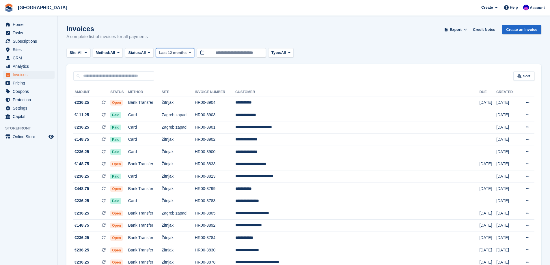
click at [184, 51] on span "Last 12 months" at bounding box center [172, 53] width 27 height 6
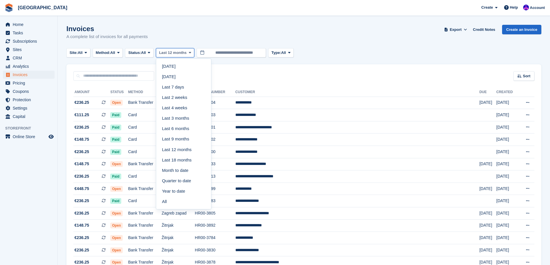
click at [184, 51] on span "Last 12 months" at bounding box center [172, 53] width 27 height 6
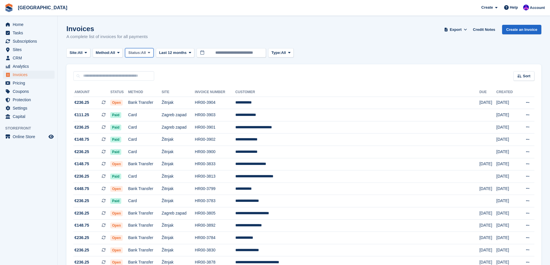
click at [150, 52] on span at bounding box center [149, 53] width 5 height 5
click at [148, 100] on link "Open" at bounding box center [153, 97] width 50 height 10
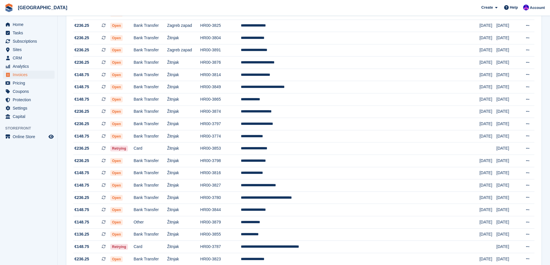
scroll to position [475, 0]
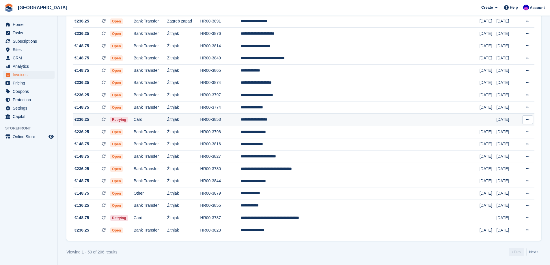
click at [200, 123] on td "Žitnjak" at bounding box center [183, 120] width 33 height 12
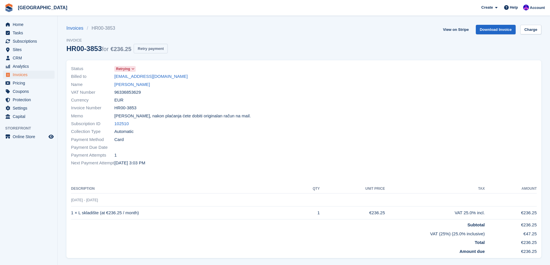
click at [150, 45] on button "Retry payment" at bounding box center [151, 49] width 34 height 10
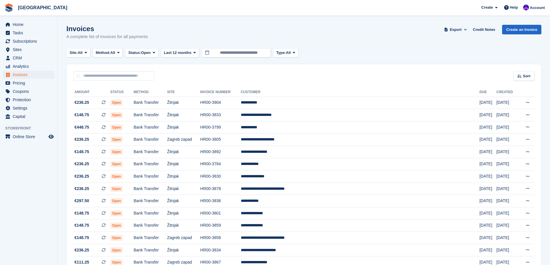
scroll to position [475, 0]
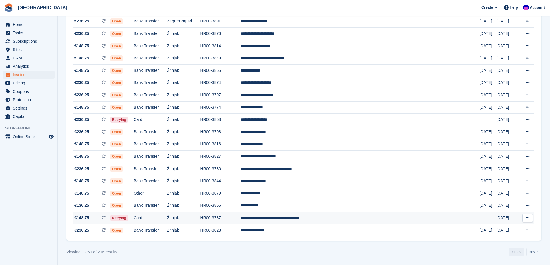
click at [196, 215] on td "Žitnjak" at bounding box center [183, 218] width 33 height 12
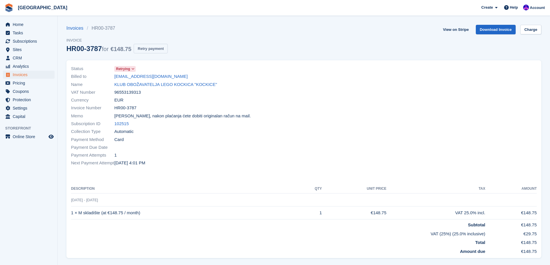
click at [154, 51] on button "Retry payment" at bounding box center [151, 49] width 34 height 10
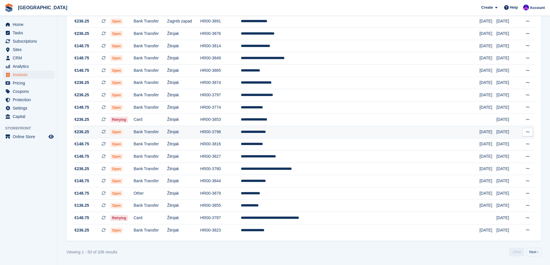
scroll to position [475, 0]
click at [541, 251] on link "Next ›" at bounding box center [533, 252] width 15 height 9
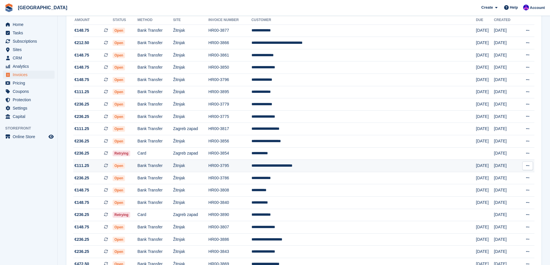
scroll to position [87, 0]
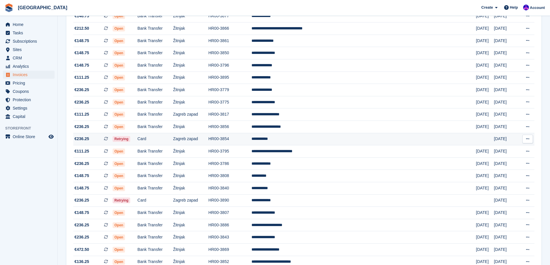
click at [173, 143] on td "Card" at bounding box center [154, 139] width 35 height 12
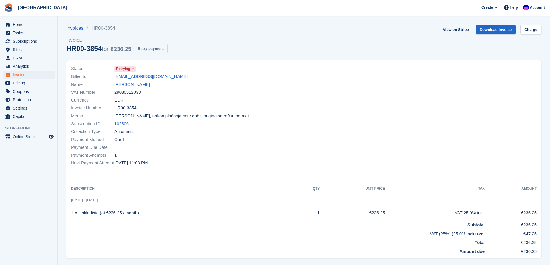
click at [145, 50] on button "Retry payment" at bounding box center [151, 49] width 34 height 10
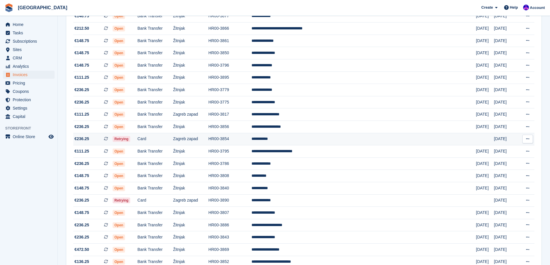
scroll to position [115, 0]
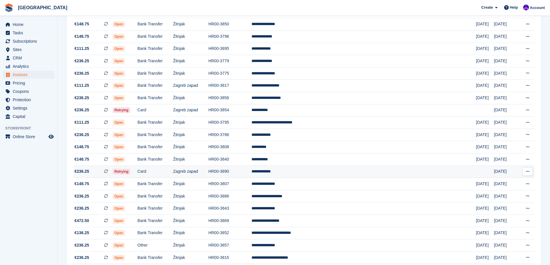
click at [173, 171] on td "Card" at bounding box center [154, 172] width 35 height 12
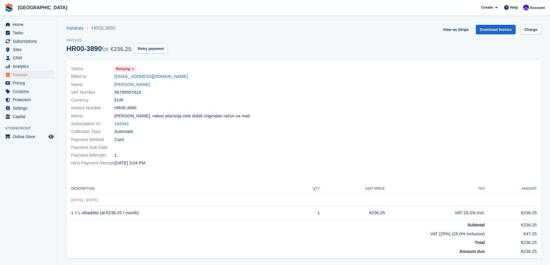
click at [145, 55] on div "Invoices HR00-3890 Invoice HR00-3890 for €236.25 Retry payment" at bounding box center [116, 42] width 101 height 35
click at [148, 52] on button "Retry payment" at bounding box center [151, 49] width 34 height 10
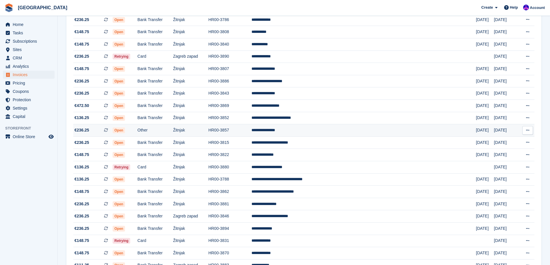
scroll to position [231, 0]
click at [208, 167] on td "Žitnjak" at bounding box center [190, 167] width 35 height 12
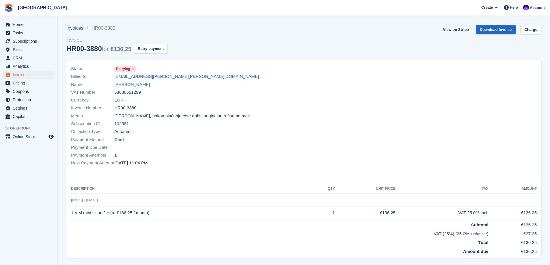
click at [157, 54] on div "Invoices HR00-3880 Invoice HR00-3880 for €136.25 Retry payment" at bounding box center [116, 42] width 101 height 35
click at [157, 51] on button "Retry payment" at bounding box center [151, 49] width 34 height 10
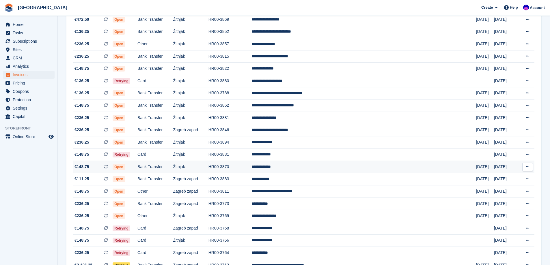
scroll to position [346, 0]
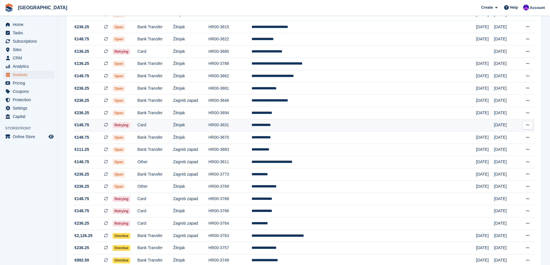
click at [163, 124] on td "Card" at bounding box center [154, 125] width 35 height 12
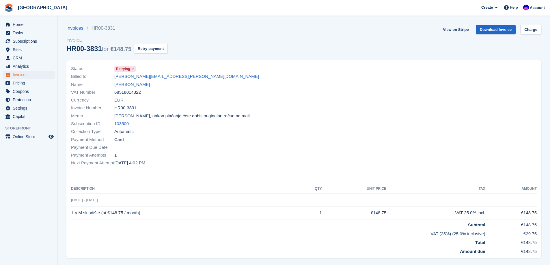
click at [142, 53] on div "Invoices HR00-3831 Invoice HR00-3831 for €148.75 Retry payment" at bounding box center [116, 42] width 101 height 35
click at [143, 50] on button "Retry payment" at bounding box center [151, 49] width 34 height 10
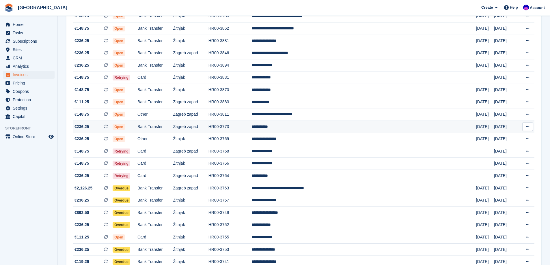
scroll to position [404, 0]
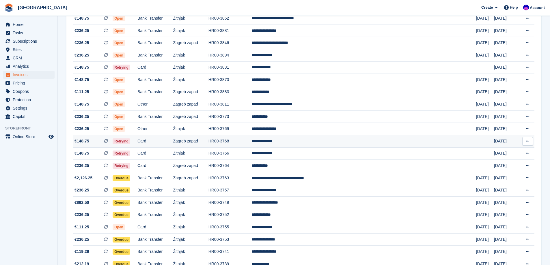
click at [208, 141] on td "Zagreb zapad" at bounding box center [190, 141] width 35 height 12
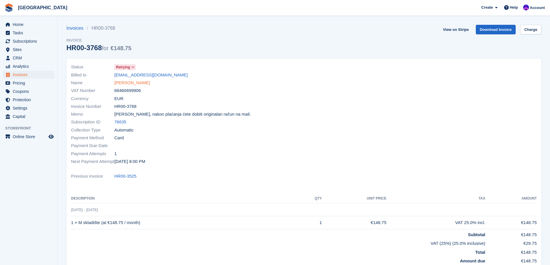
click at [132, 81] on link "David Jajčanin" at bounding box center [131, 83] width 35 height 7
click at [126, 69] on span "Retrying" at bounding box center [123, 67] width 14 height 5
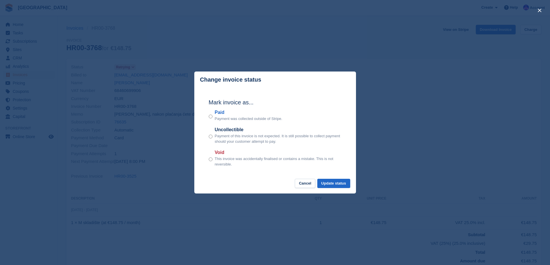
click at [410, 124] on div "close" at bounding box center [275, 132] width 550 height 265
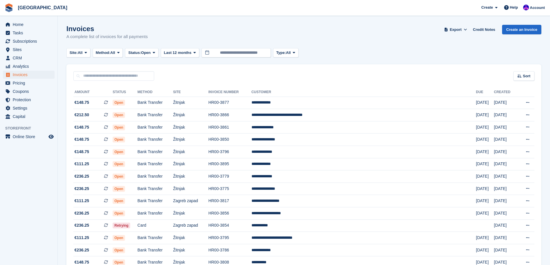
scroll to position [404, 0]
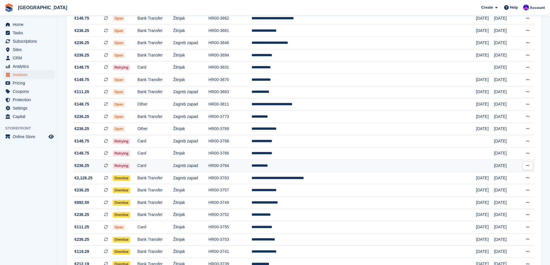
click at [173, 166] on td "Card" at bounding box center [154, 166] width 35 height 12
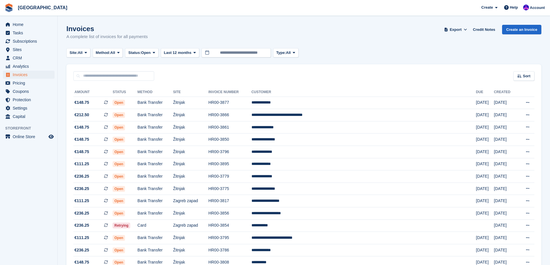
scroll to position [404, 0]
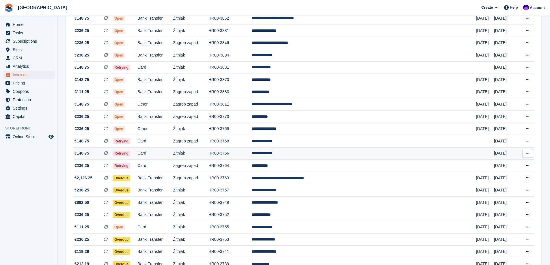
click at [344, 155] on td "**********" at bounding box center [363, 153] width 225 height 12
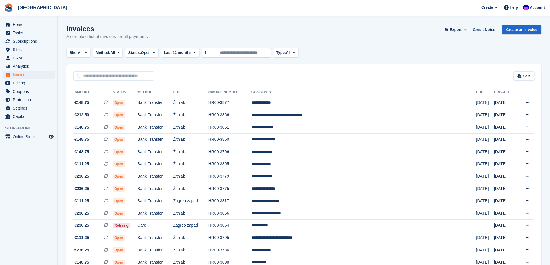
scroll to position [404, 0]
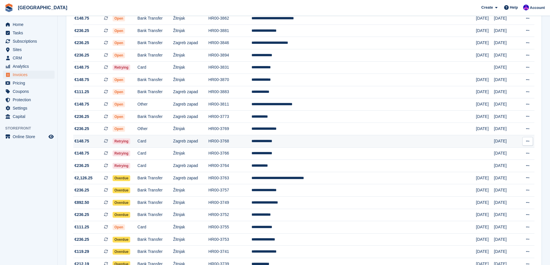
click at [251, 141] on td "HR00-3768" at bounding box center [229, 141] width 43 height 12
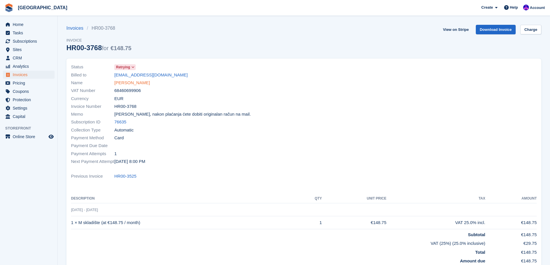
click at [135, 83] on link "[PERSON_NAME]" at bounding box center [131, 83] width 35 height 7
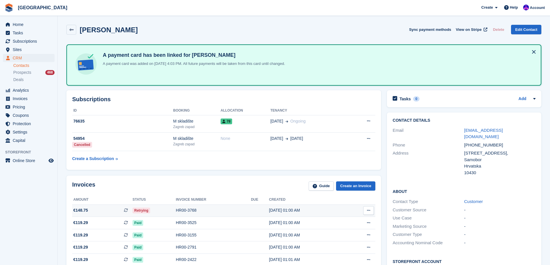
click at [195, 210] on div "HR00-3768" at bounding box center [213, 210] width 75 height 6
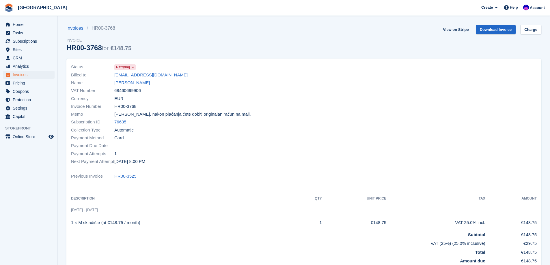
drag, startPoint x: 173, startPoint y: 58, endPoint x: 183, endPoint y: 58, distance: 10.1
click at [174, 58] on div "Status Retrying Billed to [EMAIL_ADDRESS][DOMAIN_NAME] Name [PERSON_NAME] VAT N…" at bounding box center [304, 165] width 482 height 220
click at [530, 29] on link "Charge" at bounding box center [530, 30] width 21 height 10
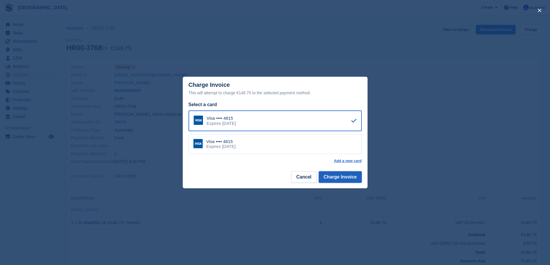
click at [335, 178] on button "Charge Invoice" at bounding box center [340, 177] width 43 height 12
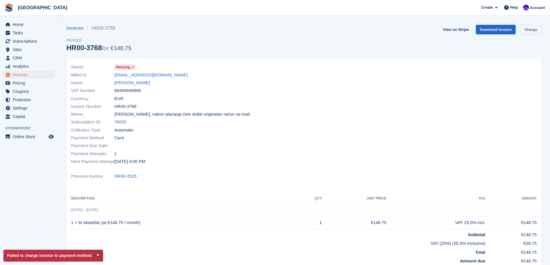
click at [529, 30] on link "Charge" at bounding box center [530, 30] width 21 height 10
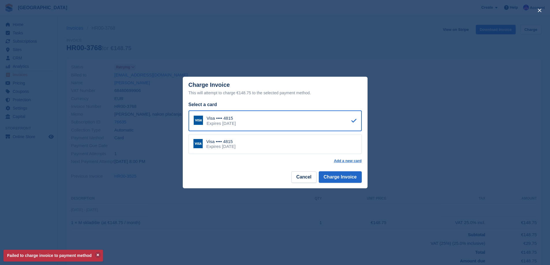
click at [314, 146] on div "Visa •••• 4815 Expires October 2029" at bounding box center [274, 144] width 173 height 20
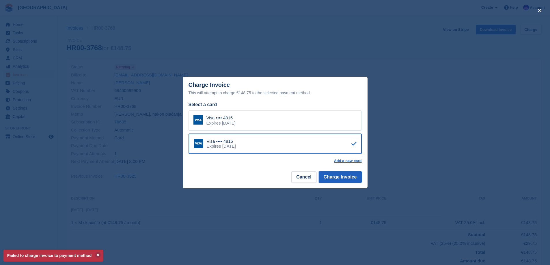
click at [350, 182] on button "Charge Invoice" at bounding box center [340, 177] width 43 height 12
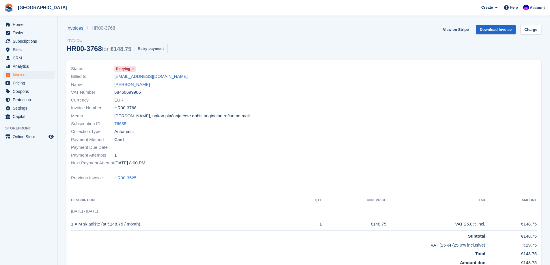
click at [162, 50] on button "Retry payment" at bounding box center [151, 49] width 34 height 10
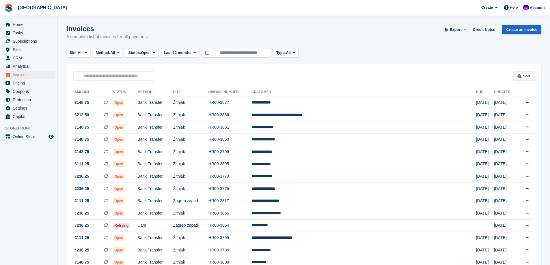
scroll to position [404, 0]
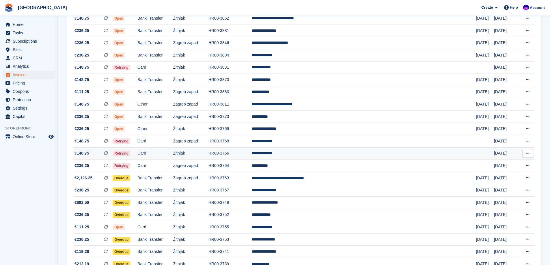
click at [330, 152] on td "**********" at bounding box center [363, 153] width 225 height 12
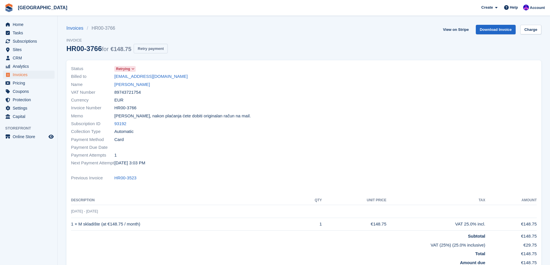
click at [150, 51] on button "Retry payment" at bounding box center [151, 49] width 34 height 10
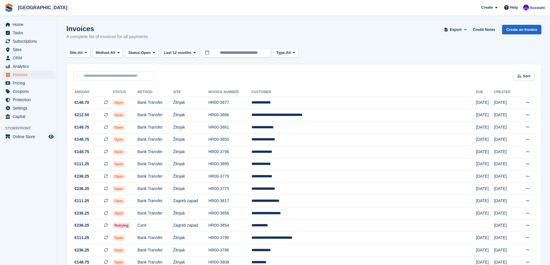
scroll to position [404, 0]
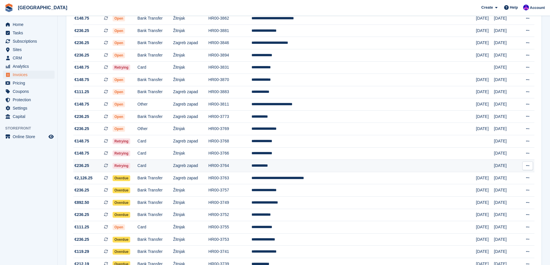
click at [208, 165] on td "Zagreb zapad" at bounding box center [190, 166] width 35 height 12
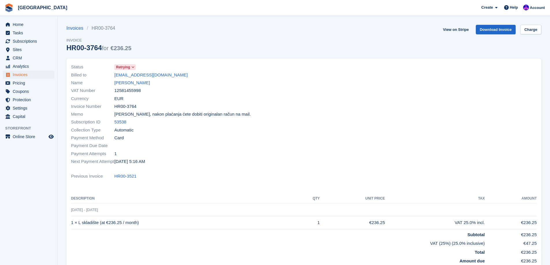
click at [179, 60] on div "Status Retrying Billed to stipe.sokic@gmail.com Name Steve Sokic VAT Number 125…" at bounding box center [186, 114] width 236 height 109
click at [528, 30] on link "Charge" at bounding box center [530, 30] width 21 height 10
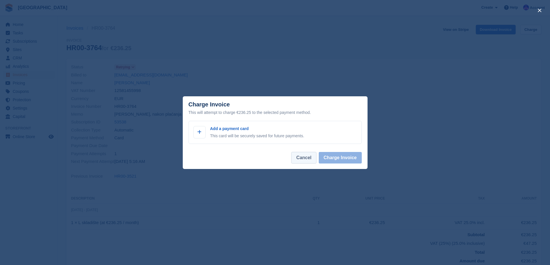
click at [308, 157] on button "Cancel" at bounding box center [303, 158] width 25 height 12
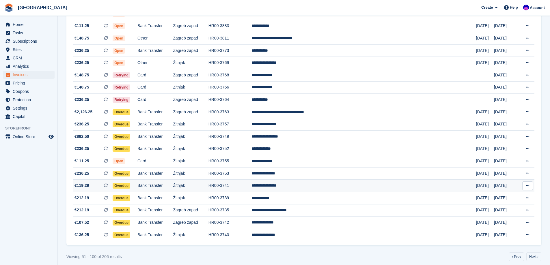
scroll to position [475, 0]
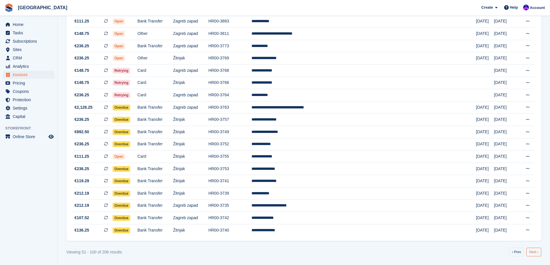
click at [537, 257] on link "Next ›" at bounding box center [533, 252] width 15 height 9
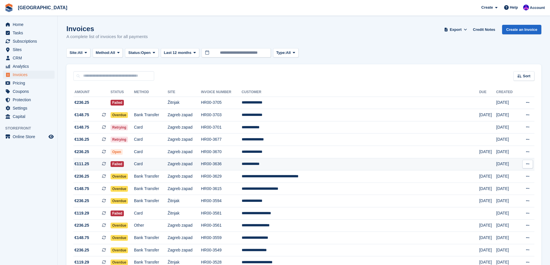
scroll to position [29, 0]
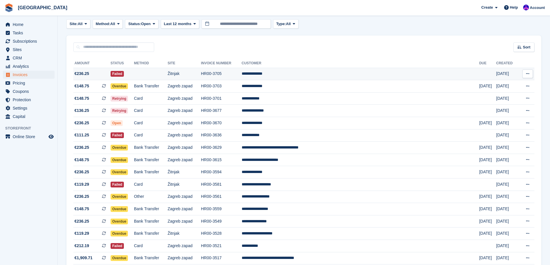
click at [287, 75] on td "**********" at bounding box center [360, 74] width 237 height 12
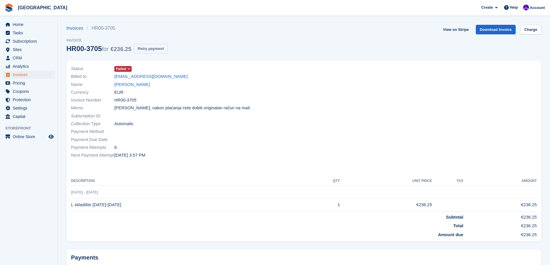
click at [149, 46] on button "Retry payment" at bounding box center [151, 49] width 34 height 10
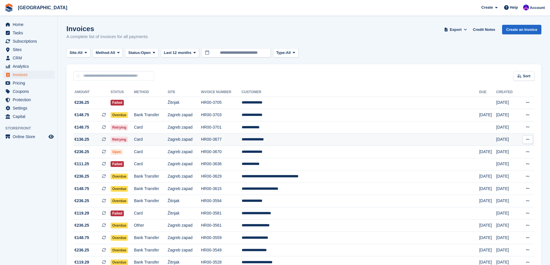
scroll to position [29, 0]
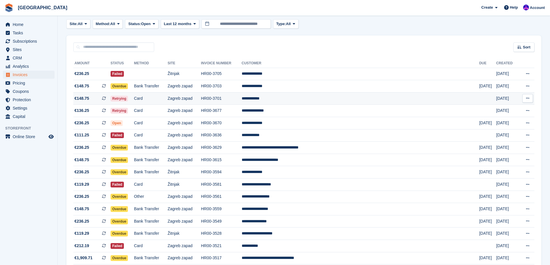
click at [201, 102] on td "Zagreb zapad" at bounding box center [183, 98] width 33 height 12
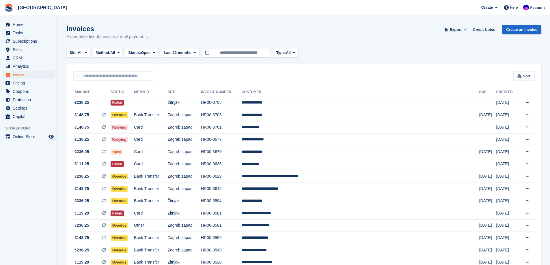
scroll to position [29, 0]
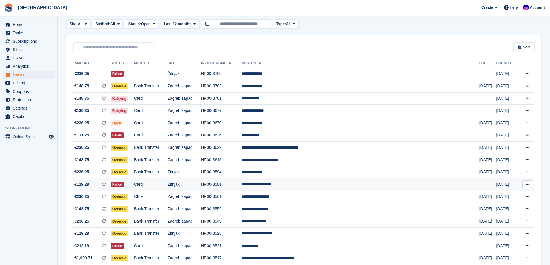
click at [242, 183] on td "HR00-3581" at bounding box center [221, 185] width 41 height 12
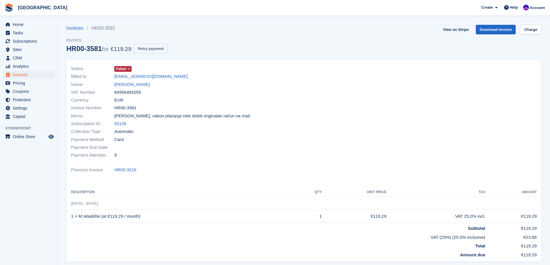
click at [146, 48] on button "Retry payment" at bounding box center [151, 49] width 34 height 10
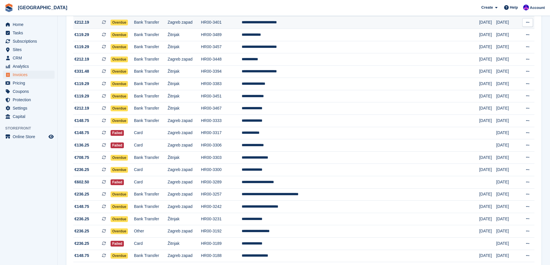
scroll to position [433, 0]
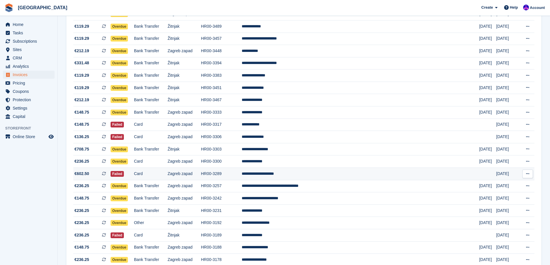
click at [293, 176] on td "**********" at bounding box center [360, 174] width 237 height 12
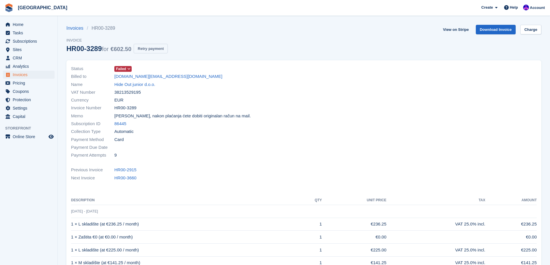
click at [156, 46] on button "Retry payment" at bounding box center [151, 49] width 34 height 10
click at [154, 87] on link "Hide Out junior d.o.o." at bounding box center [134, 84] width 41 height 7
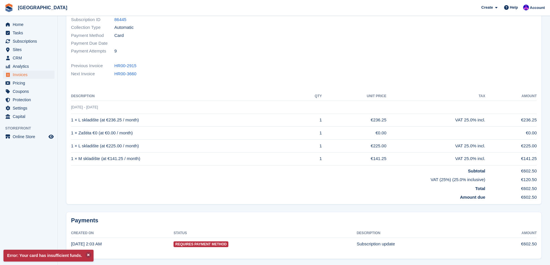
scroll to position [115, 0]
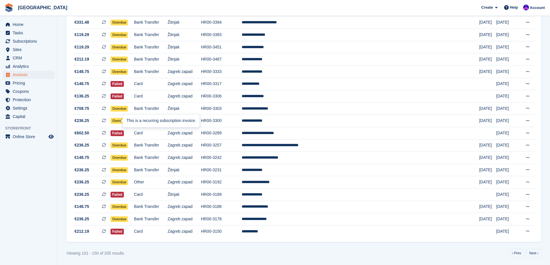
scroll to position [475, 0]
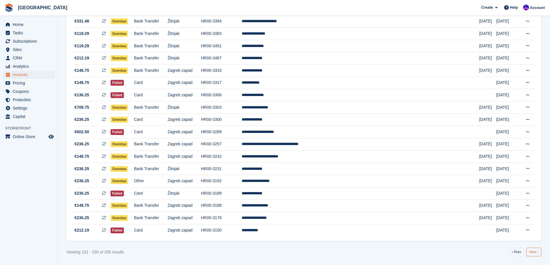
click at [530, 252] on link "Next ›" at bounding box center [533, 252] width 15 height 9
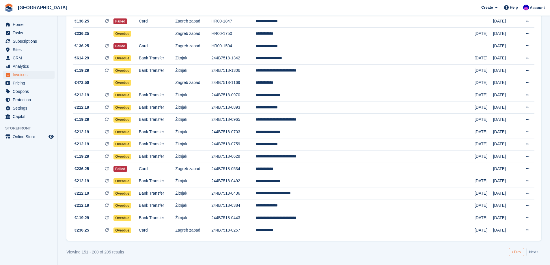
click at [510, 248] on link "‹ Prev" at bounding box center [516, 252] width 15 height 9
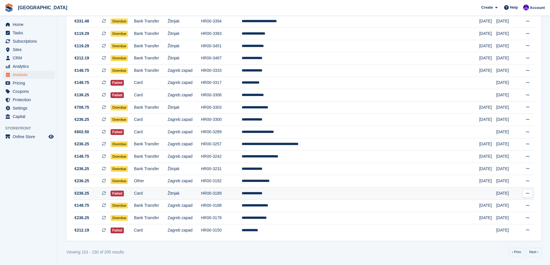
click at [242, 194] on td "HR00-3189" at bounding box center [221, 194] width 41 height 12
click at [538, 252] on link "Next ›" at bounding box center [533, 252] width 15 height 9
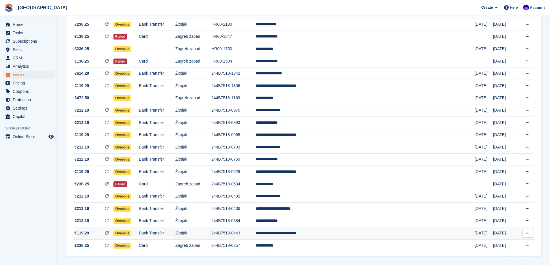
scroll to position [475, 0]
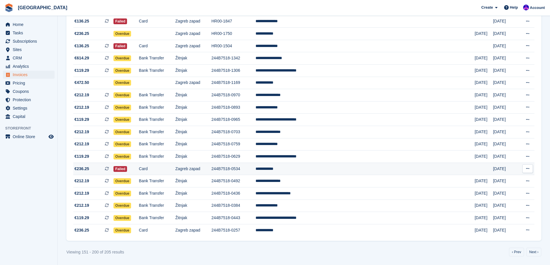
click at [331, 166] on td "**********" at bounding box center [364, 169] width 219 height 12
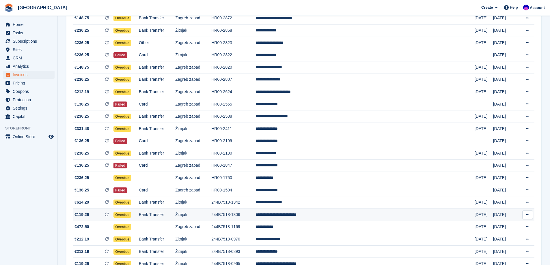
scroll to position [302, 0]
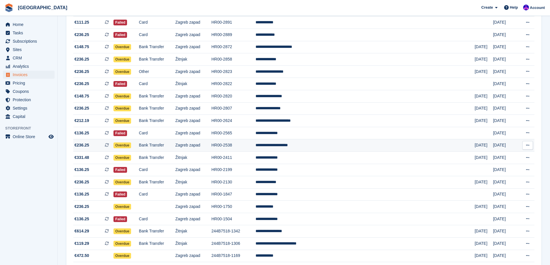
click at [348, 148] on td "**********" at bounding box center [364, 145] width 219 height 12
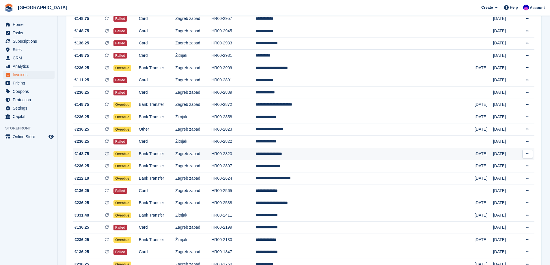
scroll to position [215, 0]
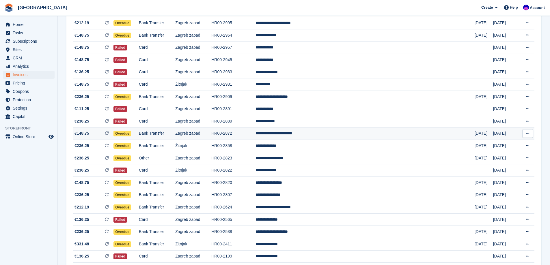
click at [347, 135] on td "**********" at bounding box center [364, 134] width 219 height 12
click at [210, 123] on td "Zagreb zapad" at bounding box center [193, 121] width 36 height 12
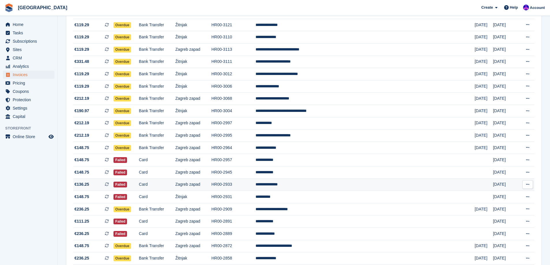
scroll to position [144, 0]
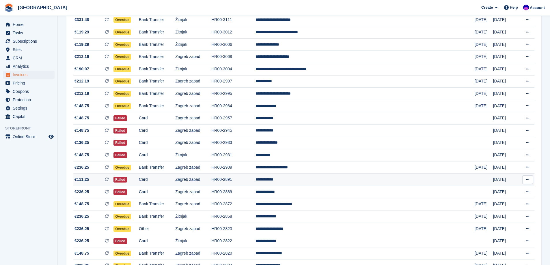
click at [309, 181] on td "**********" at bounding box center [364, 180] width 219 height 12
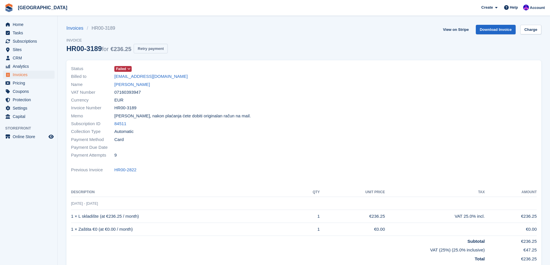
click at [148, 50] on button "Retry payment" at bounding box center [151, 49] width 34 height 10
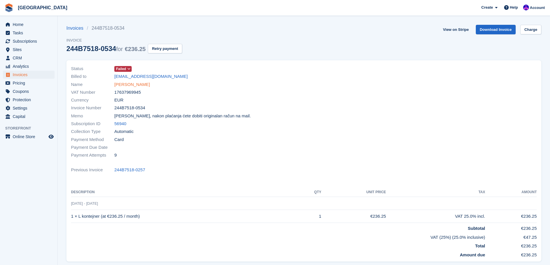
click at [131, 87] on link "Zlatar Marin" at bounding box center [131, 84] width 35 height 7
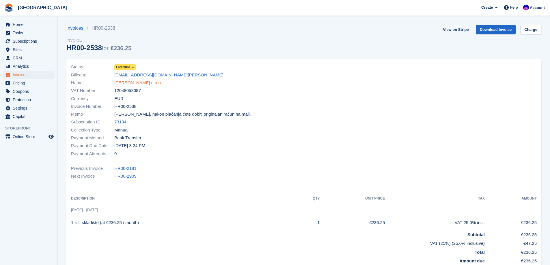
click at [130, 81] on link "Elektro Jaklić d.o.o." at bounding box center [138, 83] width 48 height 7
click at [159, 83] on link "Institut za antropologiju" at bounding box center [136, 83] width 44 height 7
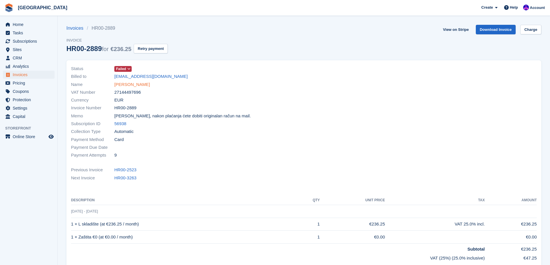
click at [134, 85] on link "[PERSON_NAME]" at bounding box center [131, 84] width 35 height 7
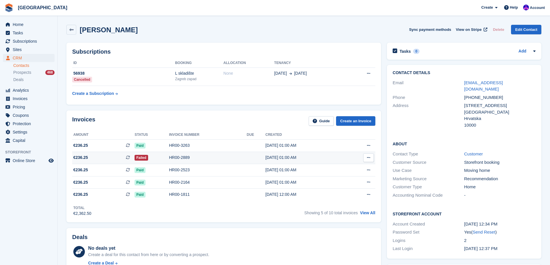
click at [279, 158] on div "[DATE] 01:00 AM" at bounding box center [304, 158] width 79 height 6
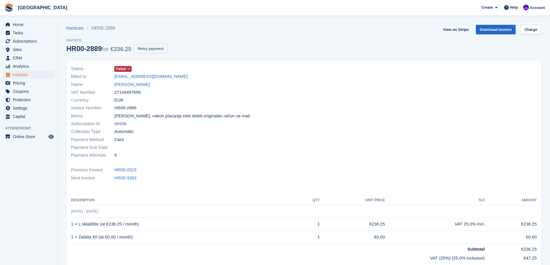
click at [159, 49] on button "Retry payment" at bounding box center [151, 49] width 34 height 10
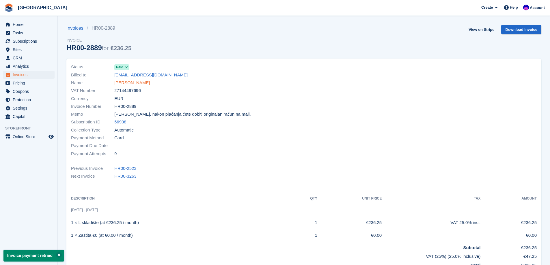
click at [128, 83] on link "[PERSON_NAME]" at bounding box center [131, 83] width 35 height 7
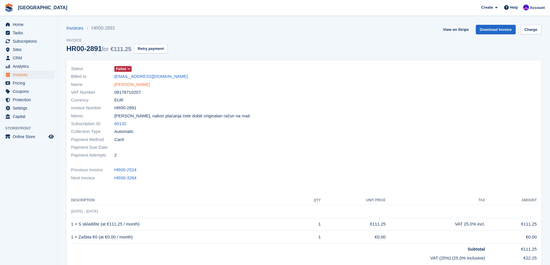
click at [136, 82] on link "Milana Vukša" at bounding box center [131, 84] width 35 height 7
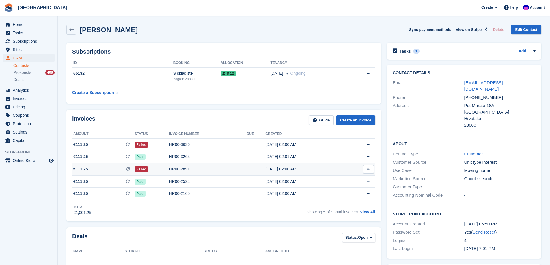
click at [189, 172] on div "HR00-2891" at bounding box center [208, 169] width 78 height 6
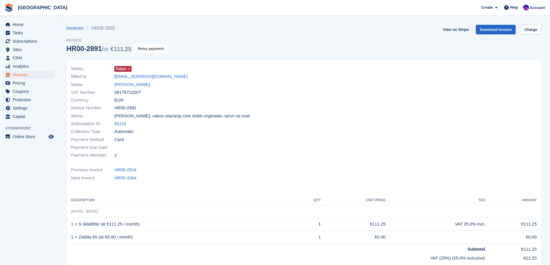
click at [162, 46] on button "Retry payment" at bounding box center [151, 49] width 34 height 10
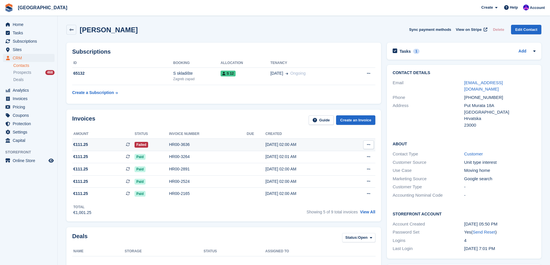
click at [208, 143] on div "HR00-3636" at bounding box center [208, 145] width 78 height 6
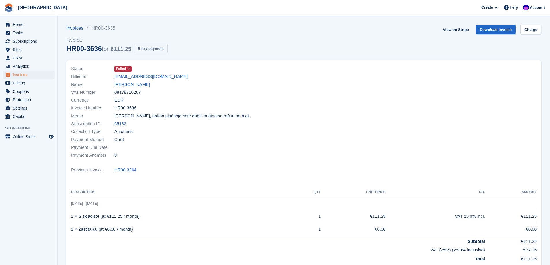
click at [162, 48] on button "Retry payment" at bounding box center [151, 49] width 34 height 10
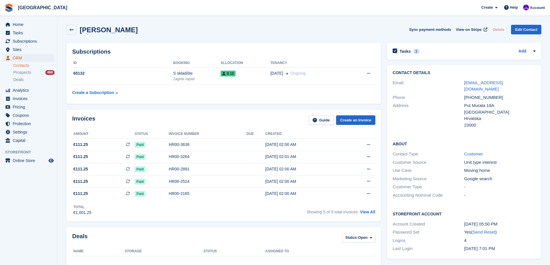
click at [23, 57] on span "CRM" at bounding box center [30, 58] width 35 height 8
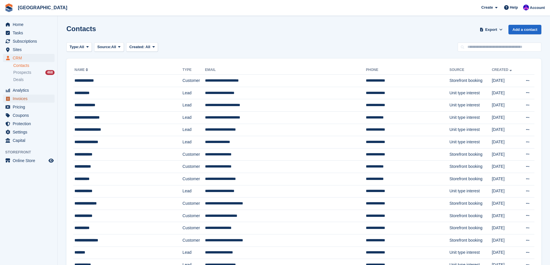
click at [25, 100] on span "Invoices" at bounding box center [30, 99] width 35 height 8
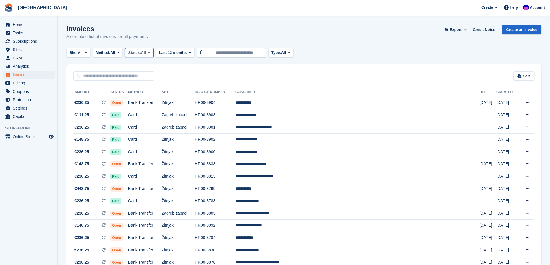
click at [135, 51] on span "Status:" at bounding box center [134, 53] width 13 height 6
click at [159, 101] on link "Open" at bounding box center [153, 97] width 50 height 10
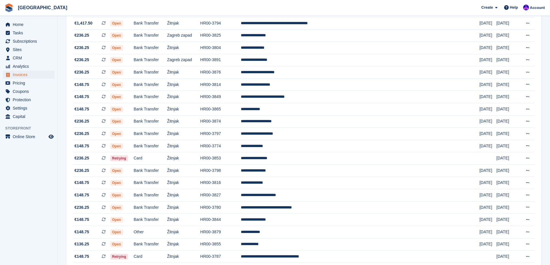
scroll to position [475, 0]
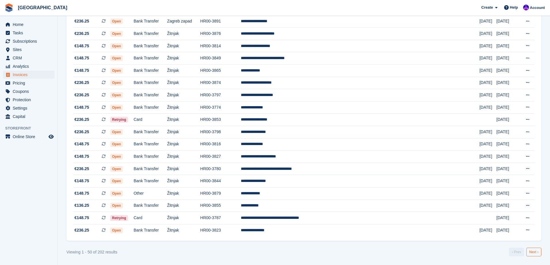
click at [538, 253] on link "Next ›" at bounding box center [533, 252] width 15 height 9
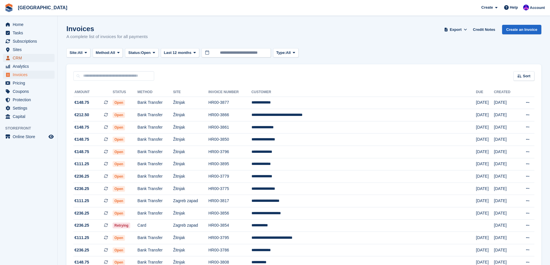
click at [22, 56] on span "CRM" at bounding box center [30, 58] width 35 height 8
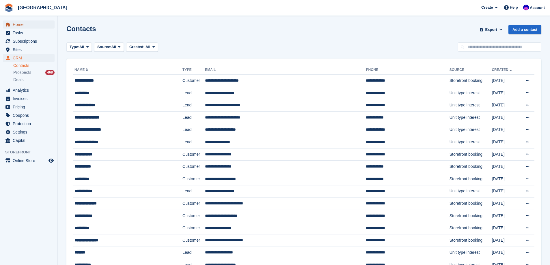
click at [29, 25] on span "Home" at bounding box center [30, 24] width 35 height 8
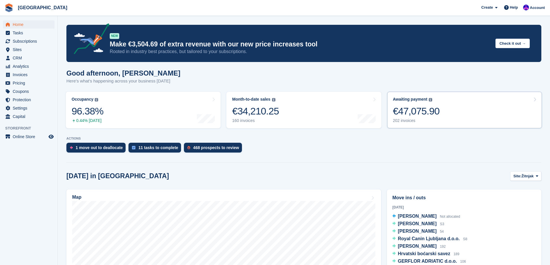
click at [456, 122] on link "Awaiting payment The total outstanding balance on all open invoices. €47,075.90…" at bounding box center [464, 110] width 155 height 37
click at [27, 23] on span "Home" at bounding box center [30, 24] width 35 height 8
click at [16, 21] on span "Home" at bounding box center [30, 24] width 35 height 8
